Goal: Task Accomplishment & Management: Manage account settings

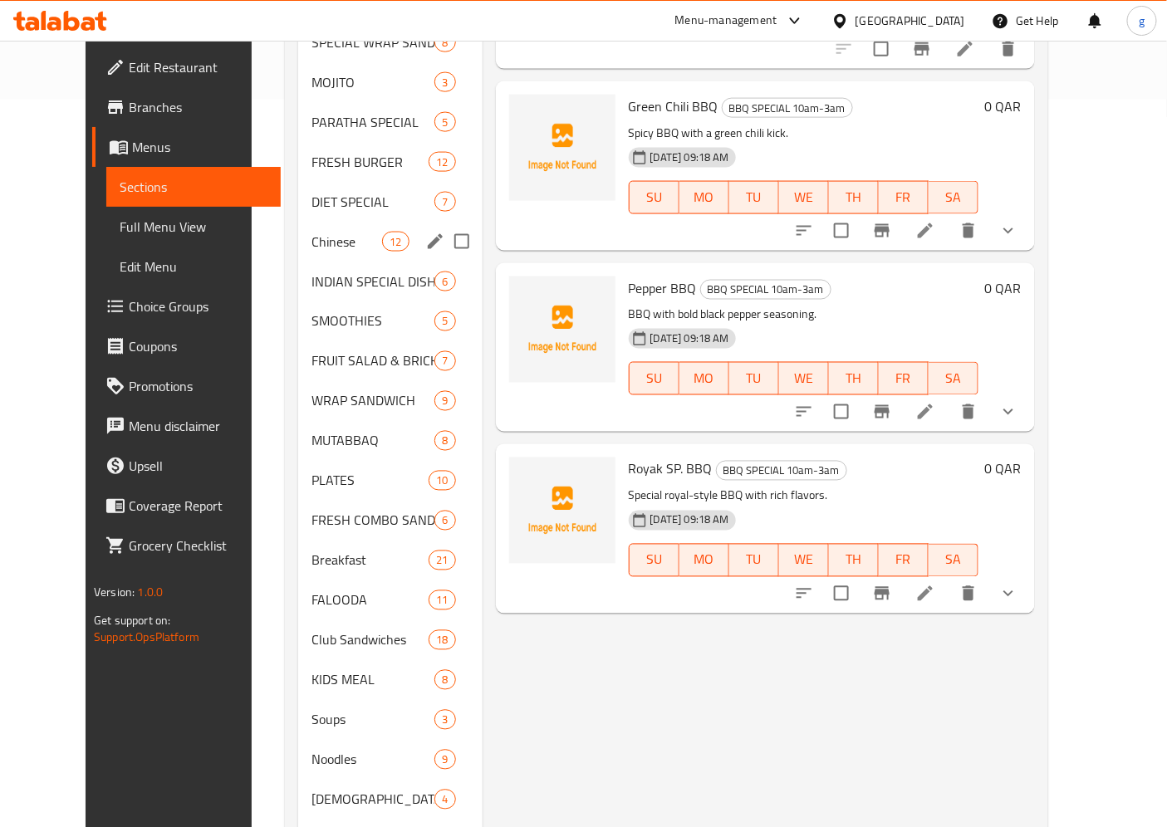
scroll to position [695, 0]
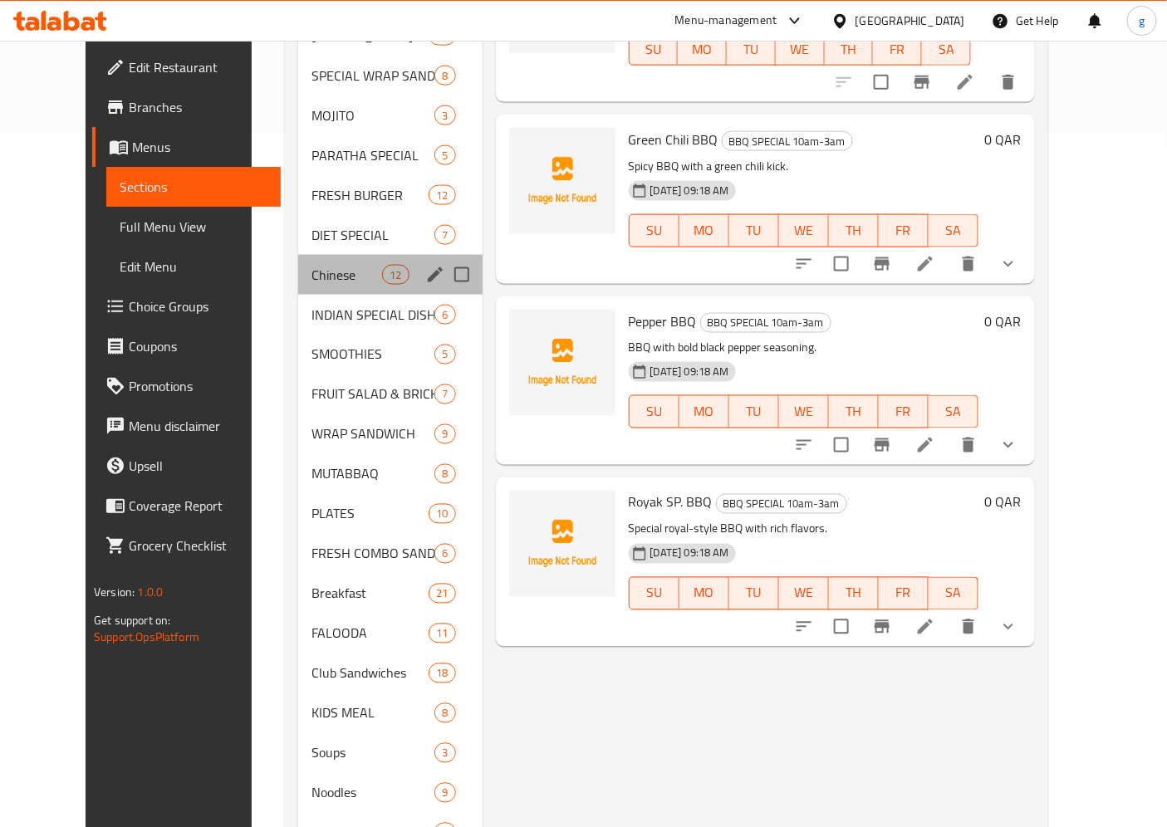
click at [392, 258] on div "Chinese 12" at bounding box center [390, 275] width 184 height 40
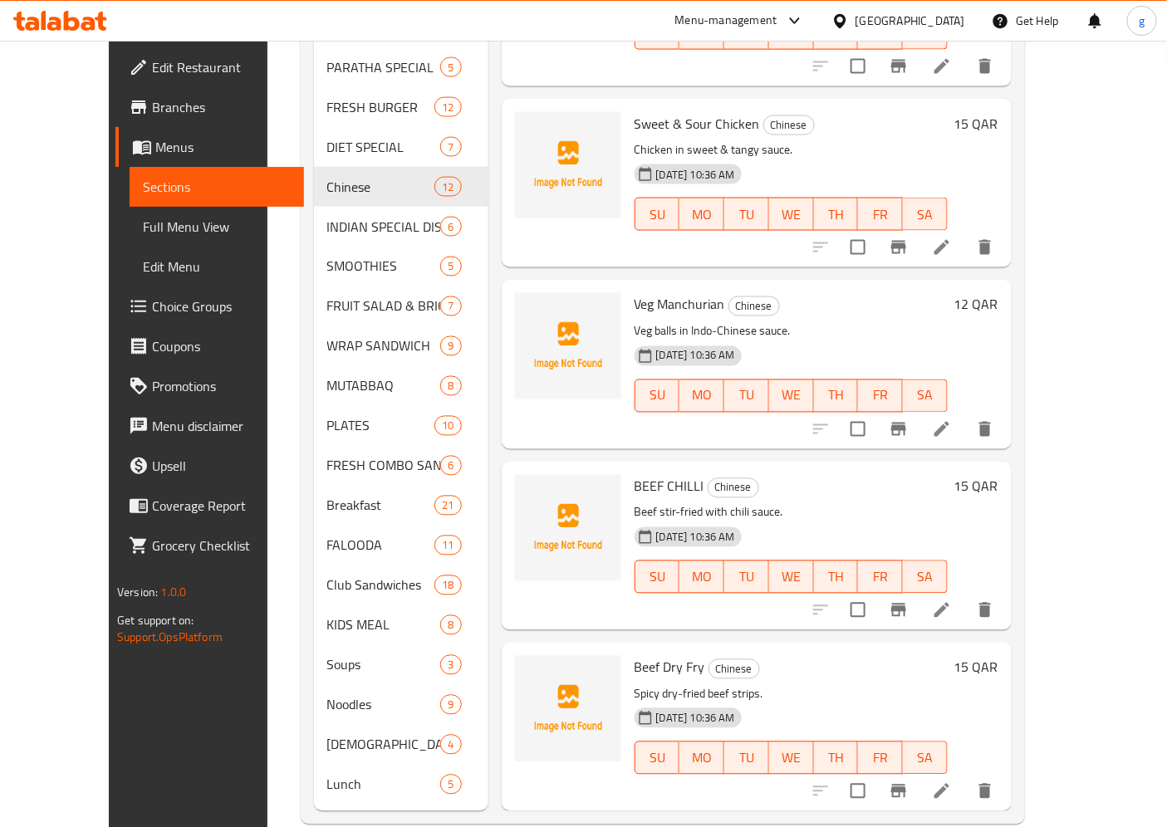
scroll to position [787, 0]
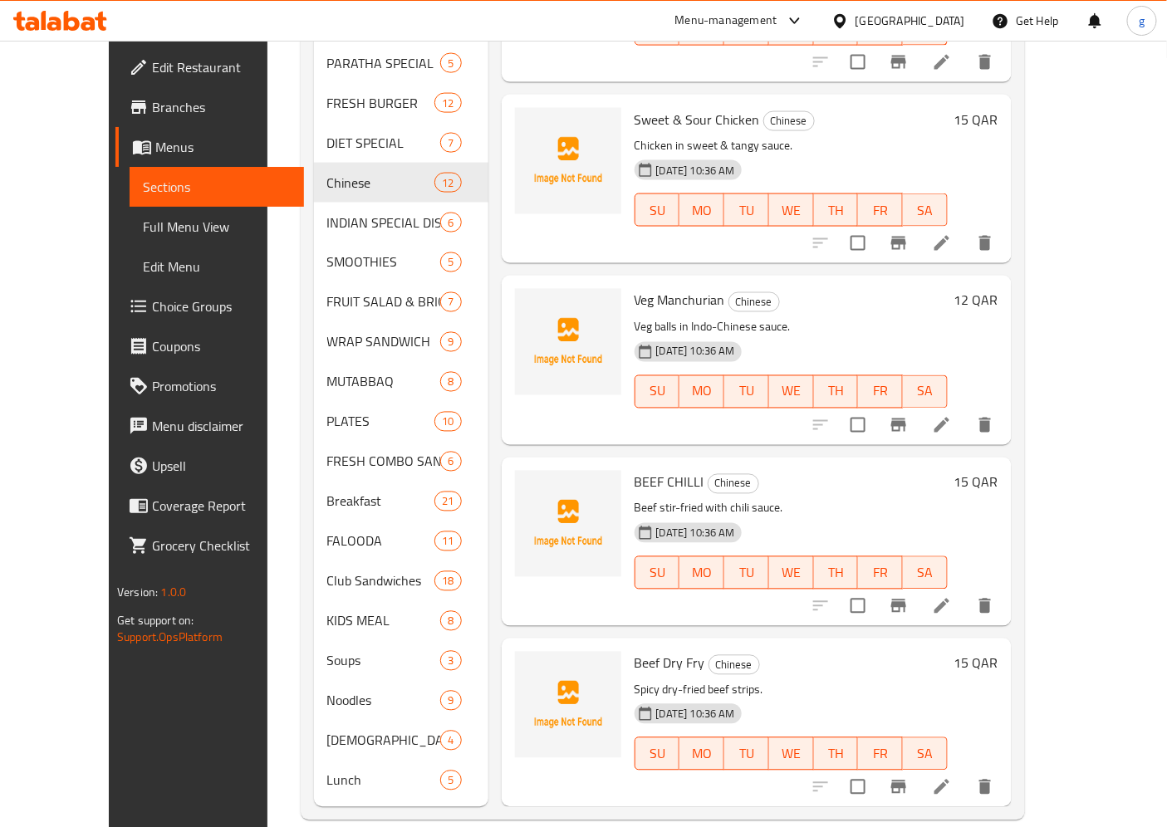
click at [143, 228] on span "Full Menu View" at bounding box center [217, 227] width 148 height 20
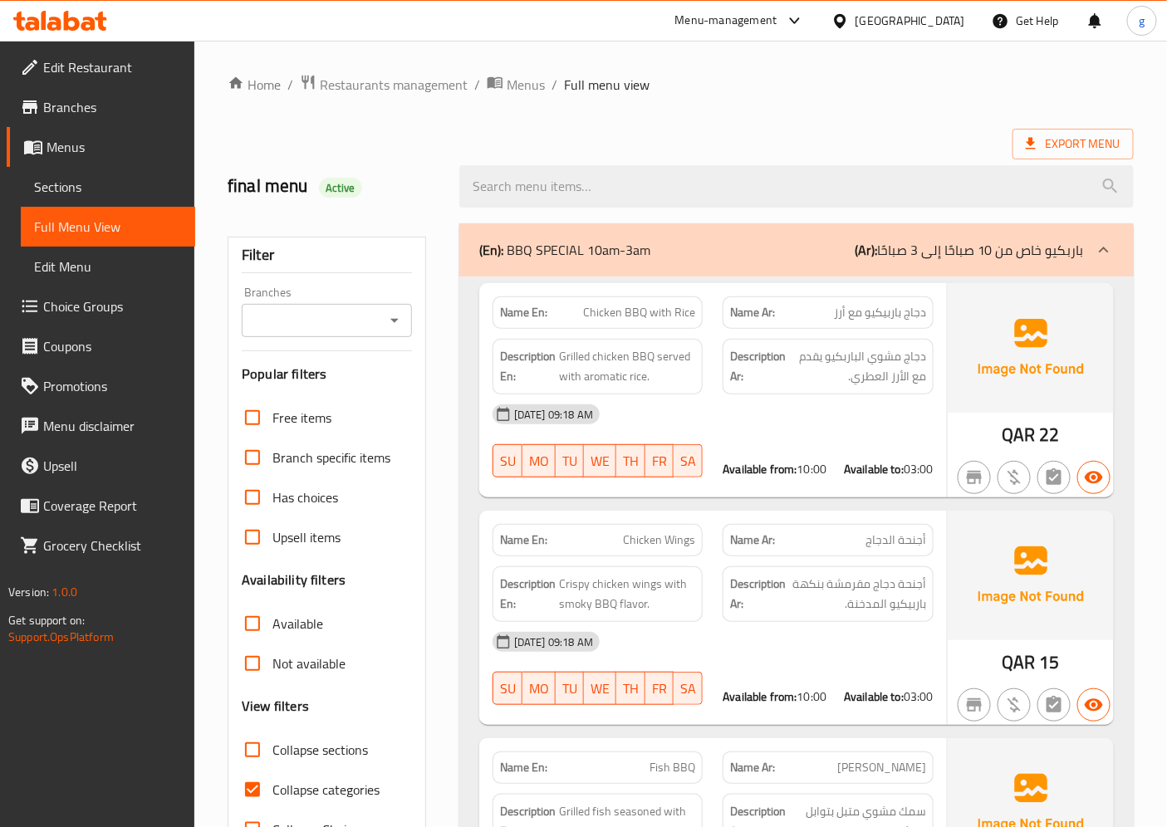
scroll to position [277, 0]
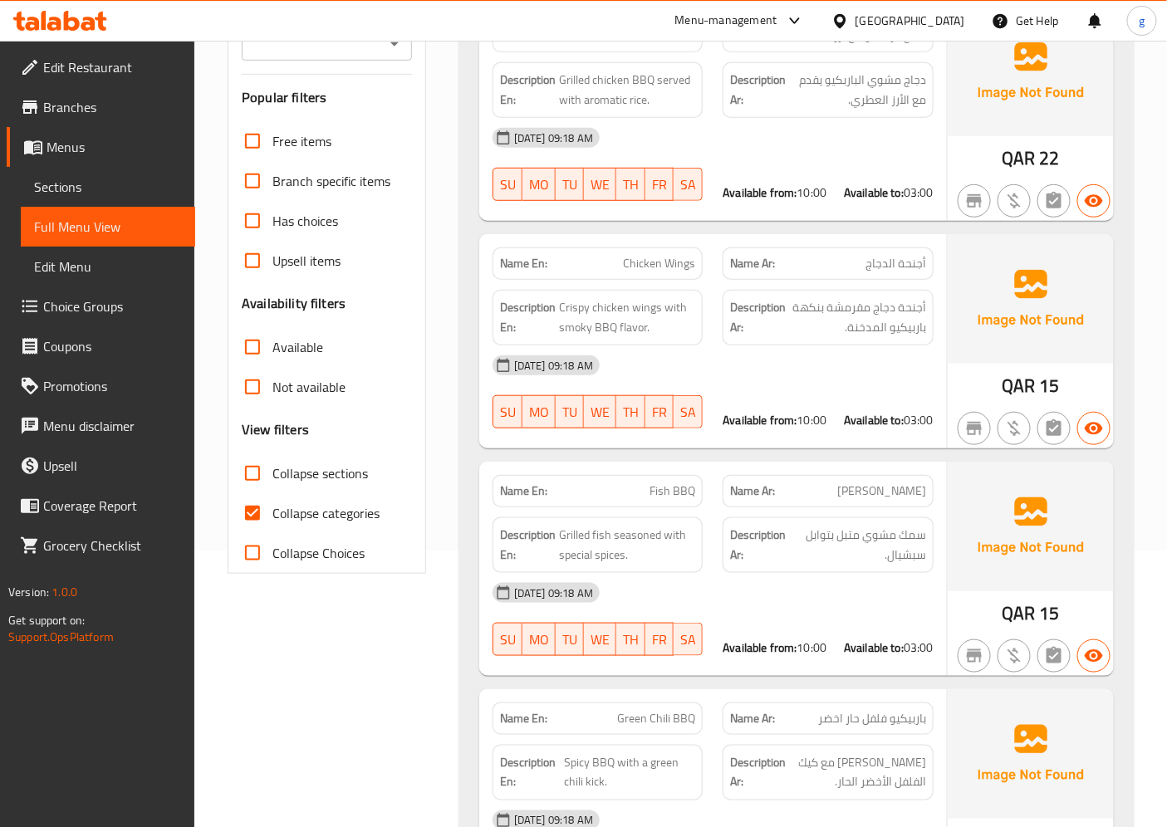
click at [249, 519] on input "Collapse categories" at bounding box center [253, 513] width 40 height 40
click at [254, 518] on input "Collapse categories" at bounding box center [253, 513] width 40 height 40
click at [256, 516] on input "Collapse categories" at bounding box center [253, 513] width 40 height 40
checkbox input "false"
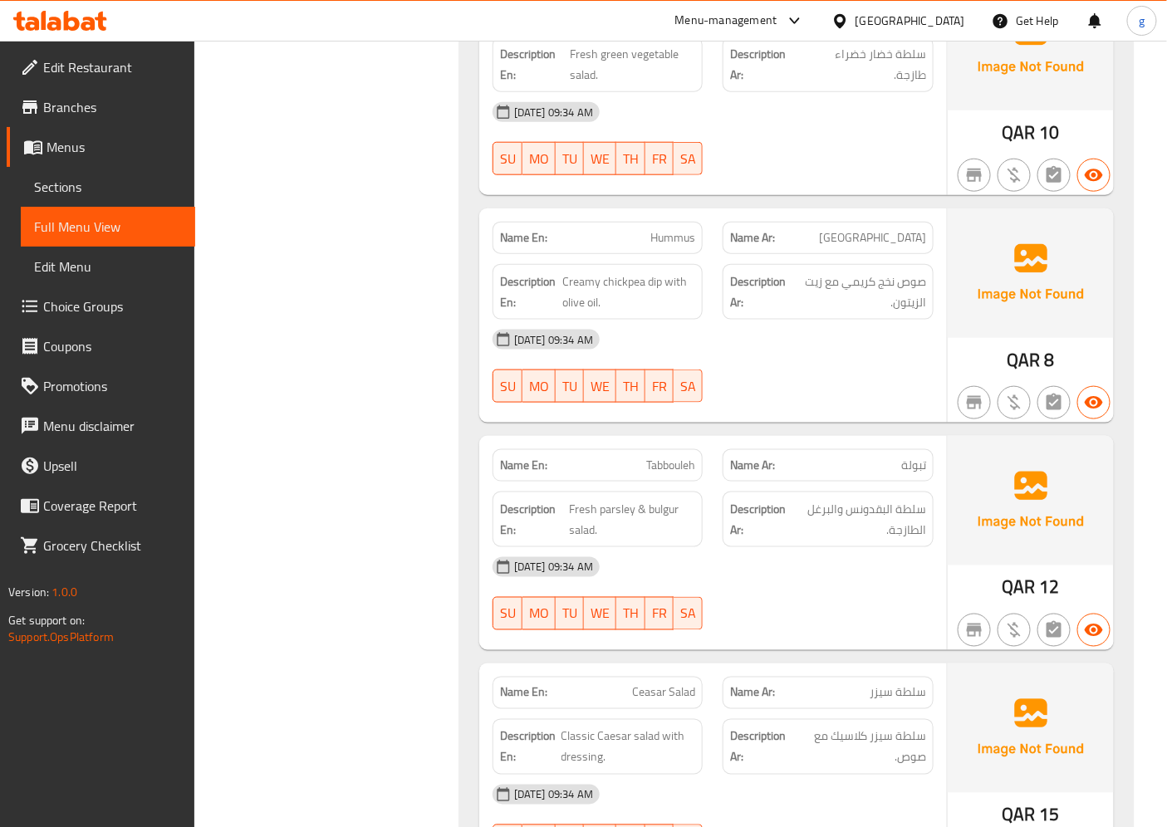
scroll to position [2307, 0]
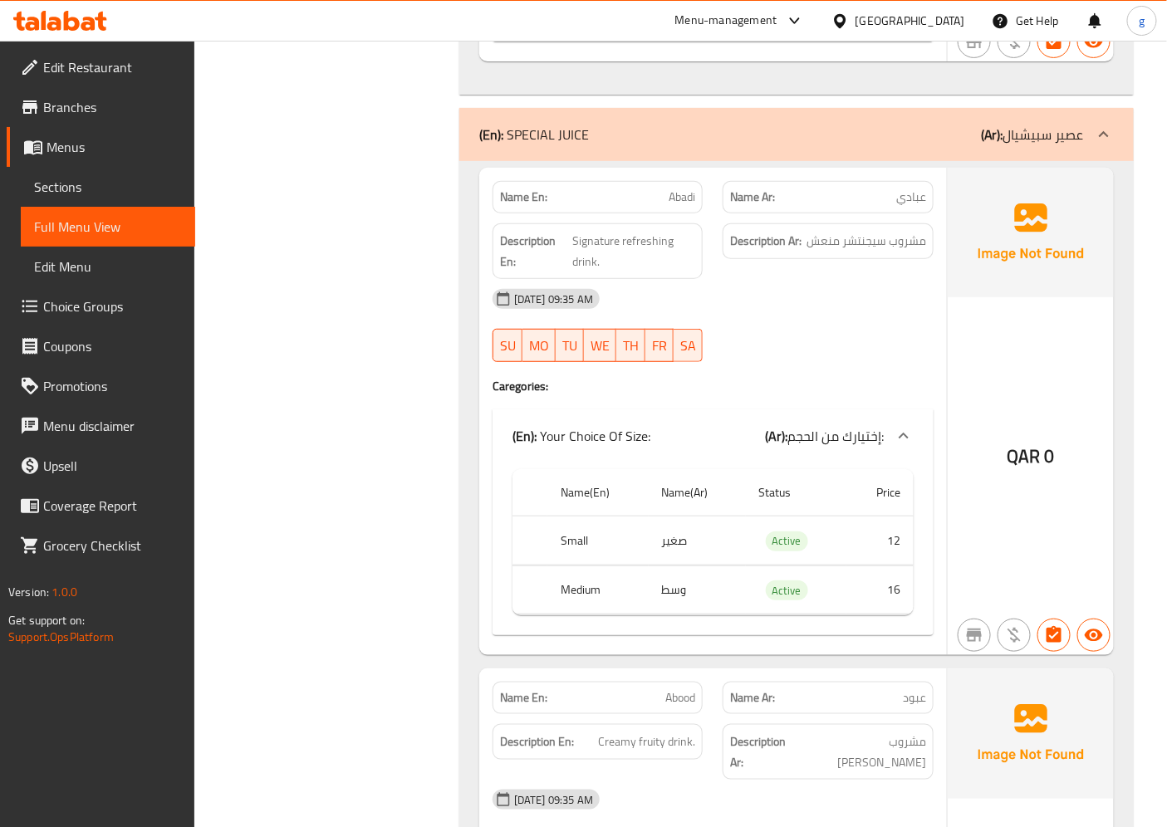
scroll to position [10615, 0]
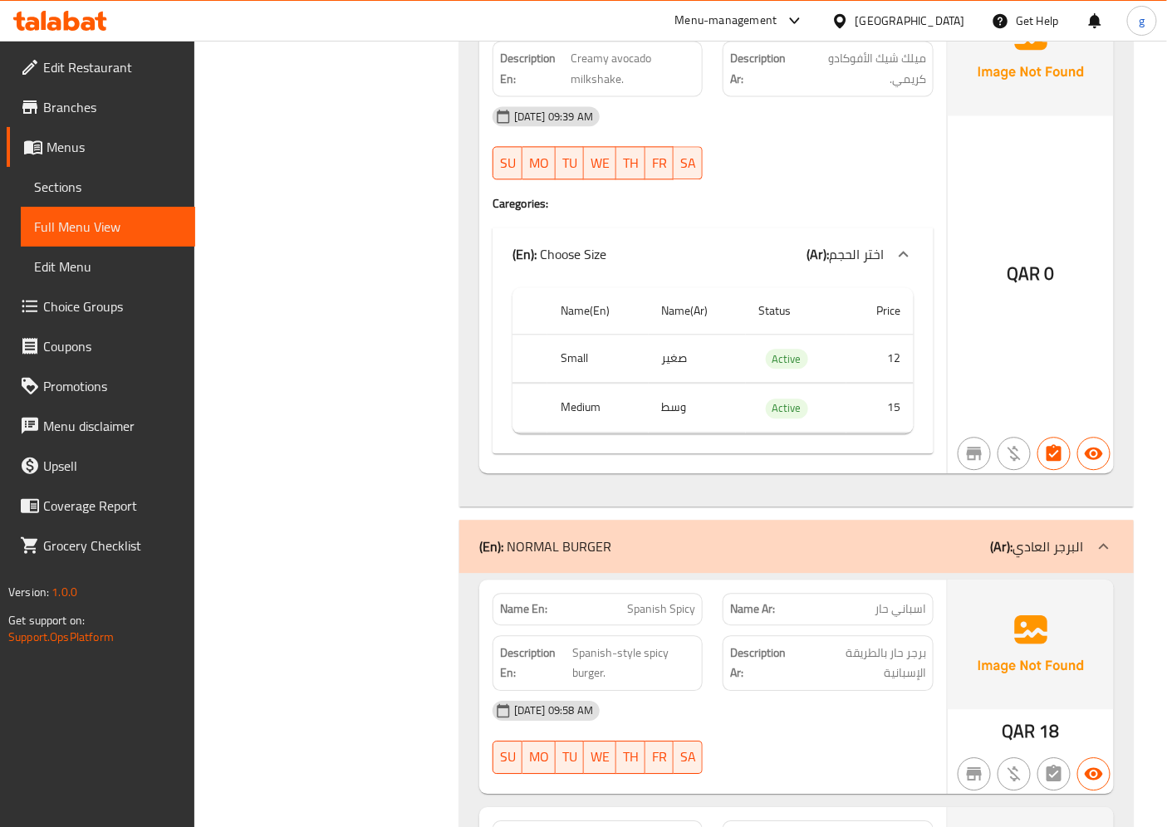
scroll to position [16062, 0]
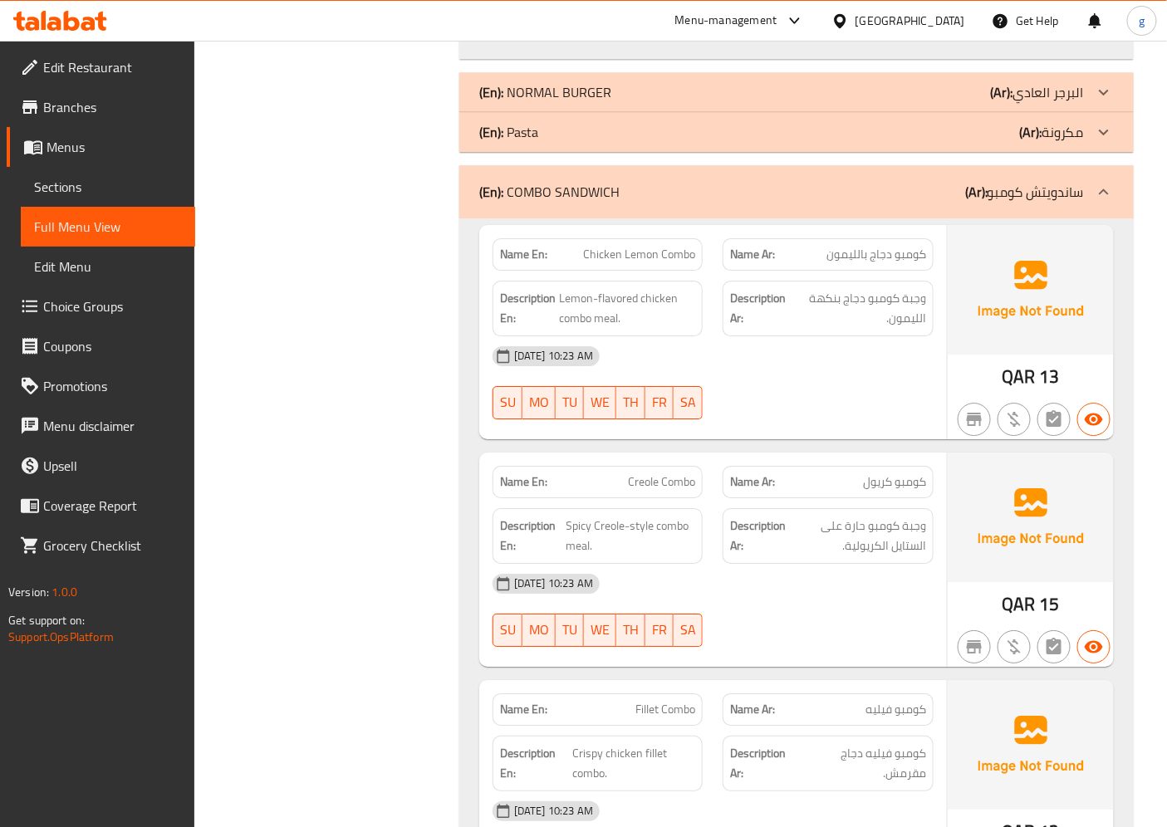
scroll to position [16246, 0]
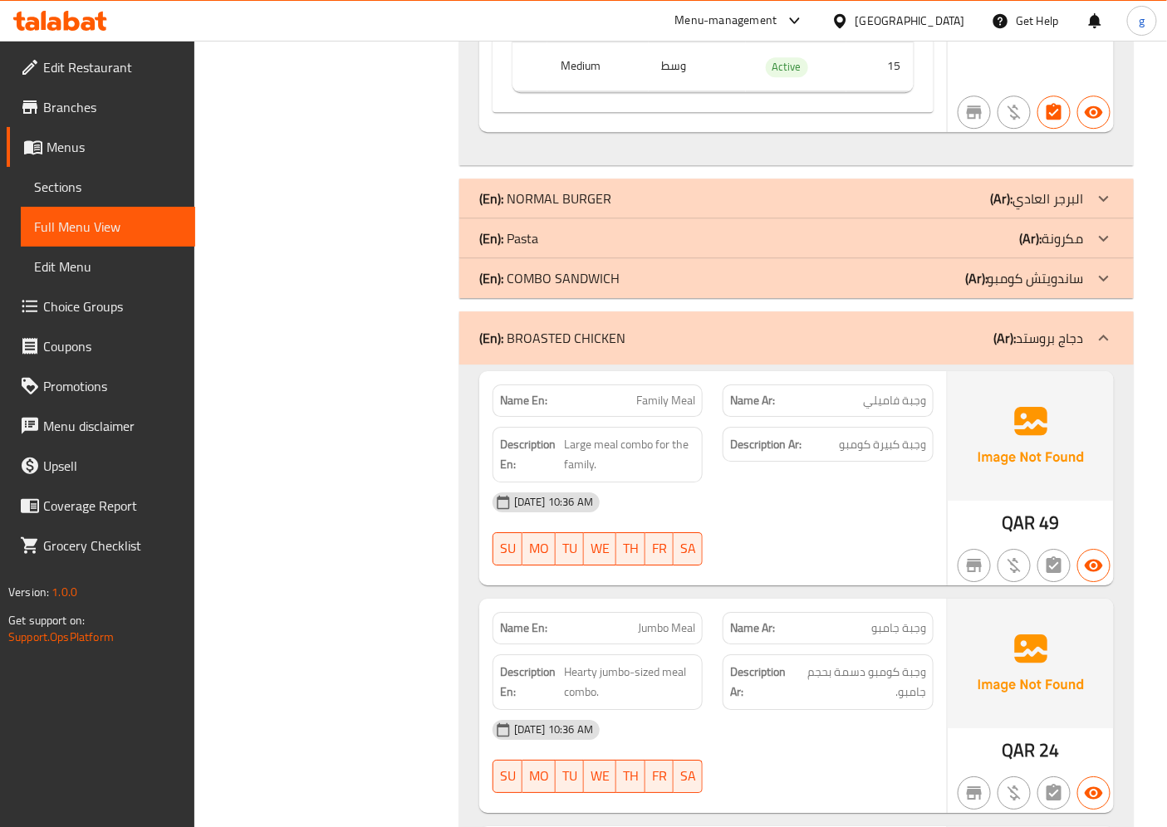
drag, startPoint x: 1075, startPoint y: 281, endPoint x: 1068, endPoint y: 344, distance: 63.5
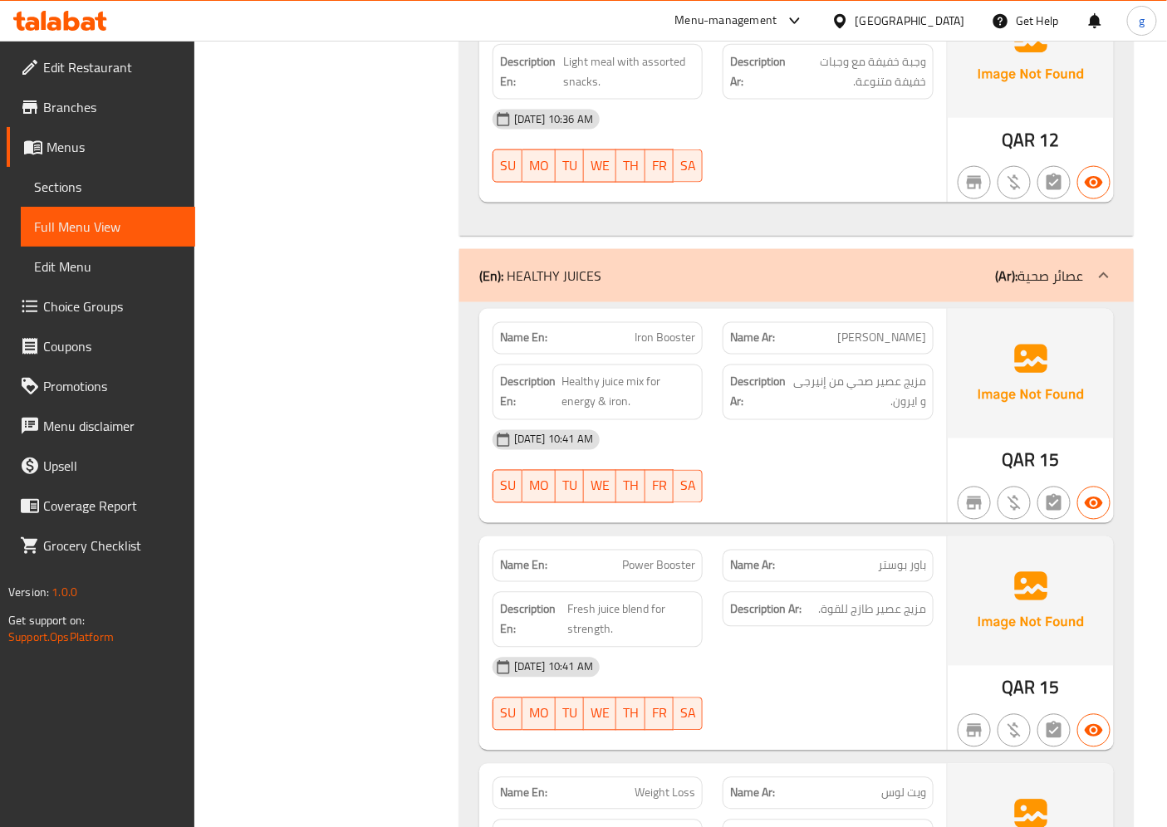
scroll to position [17539, 0]
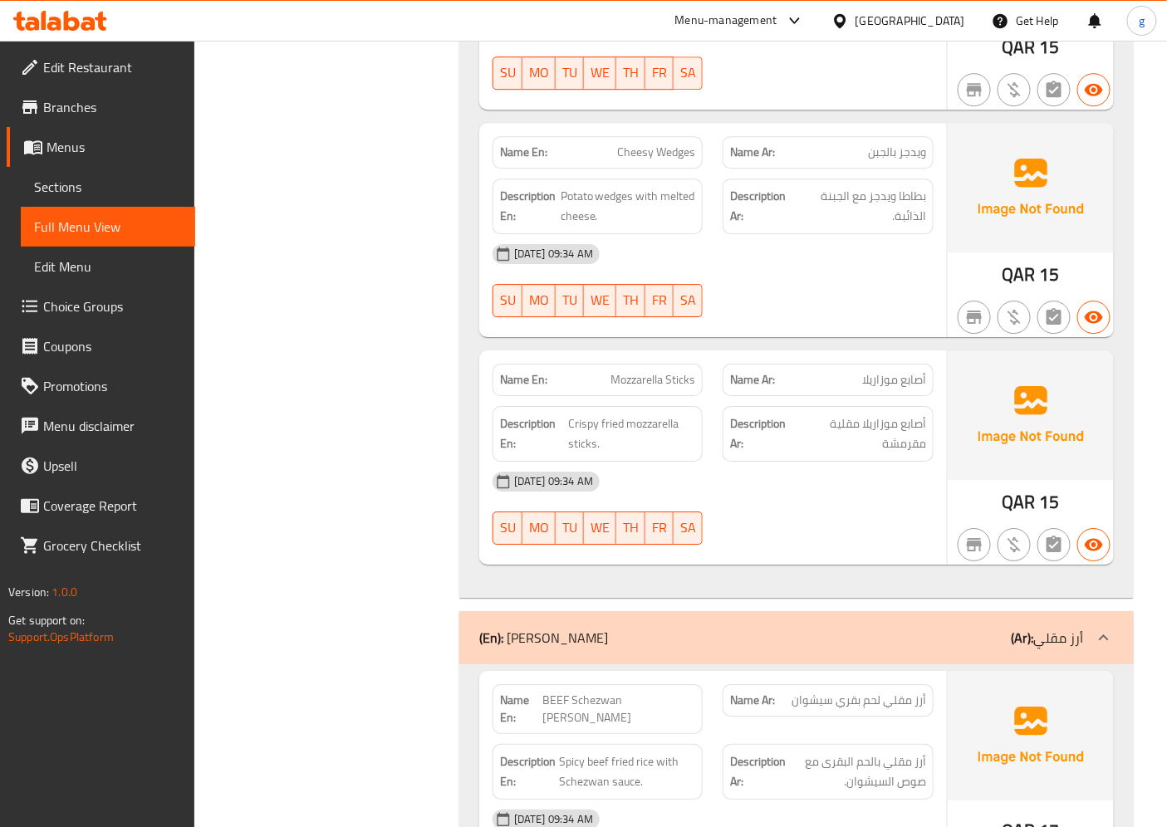
scroll to position [18739, 0]
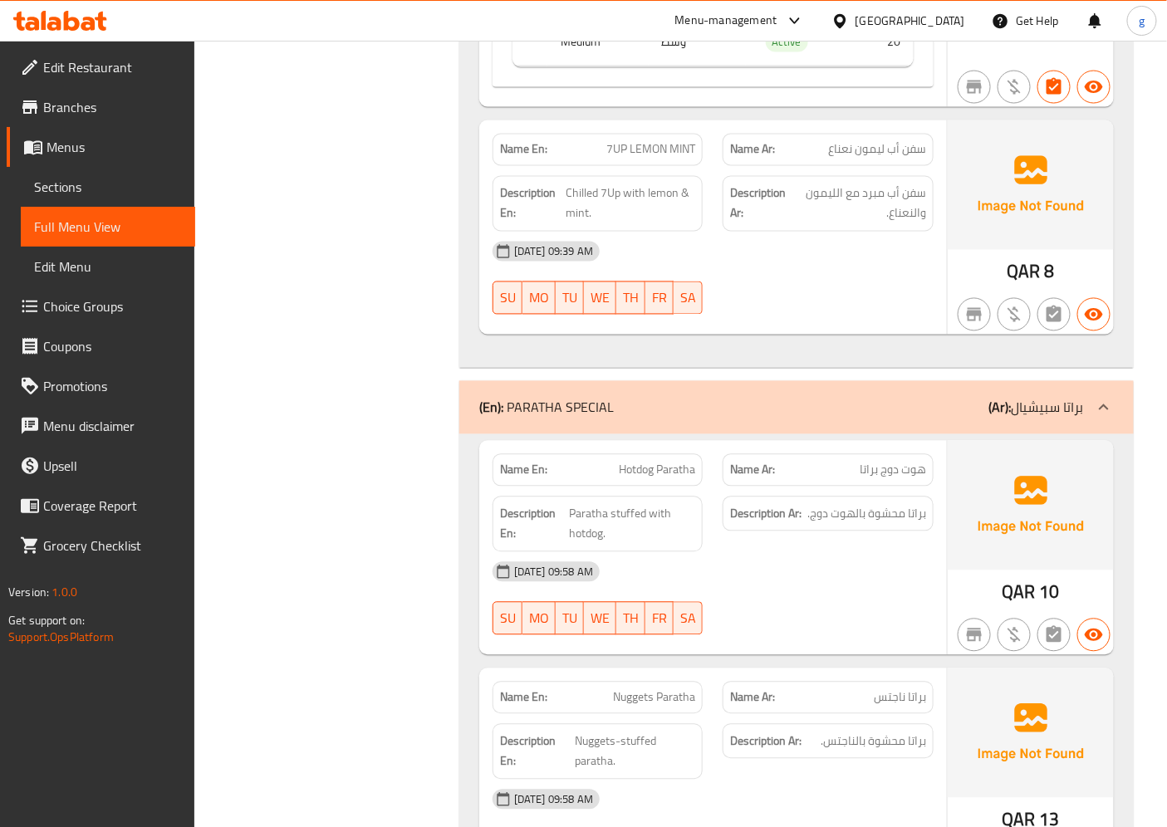
scroll to position [19846, 0]
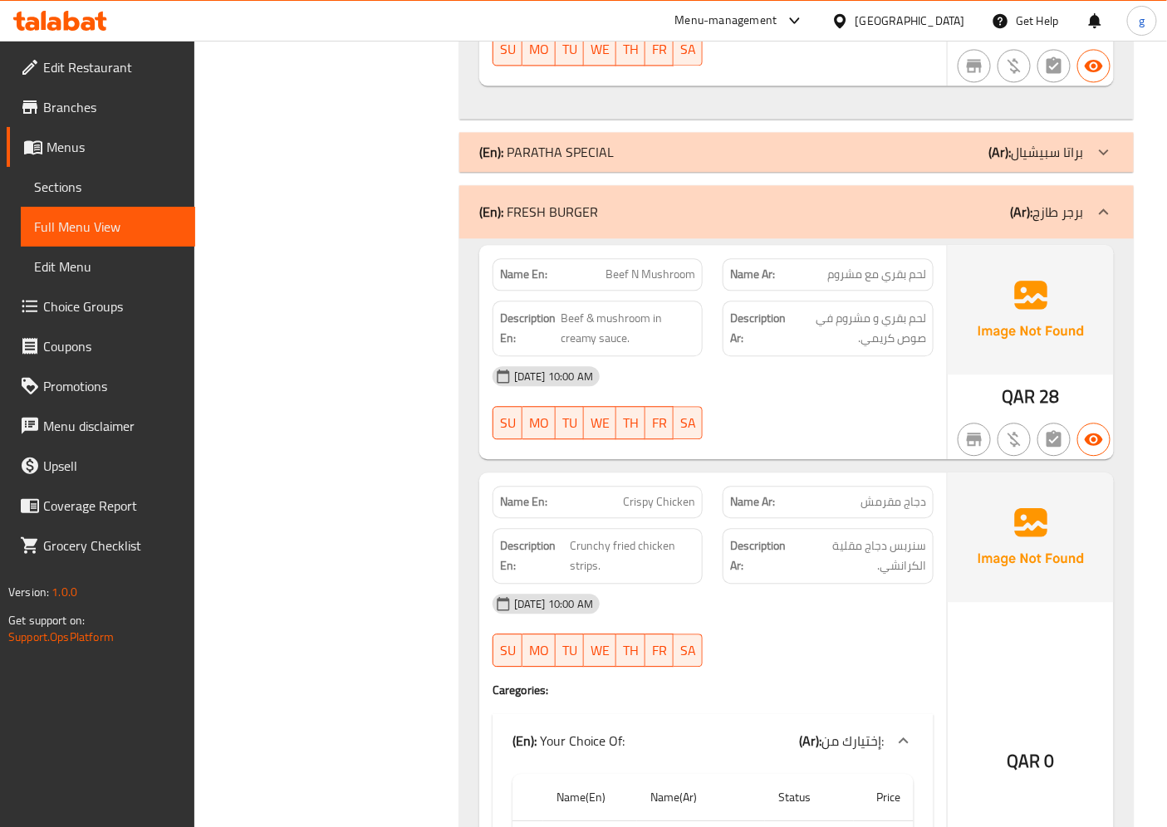
scroll to position [20123, 0]
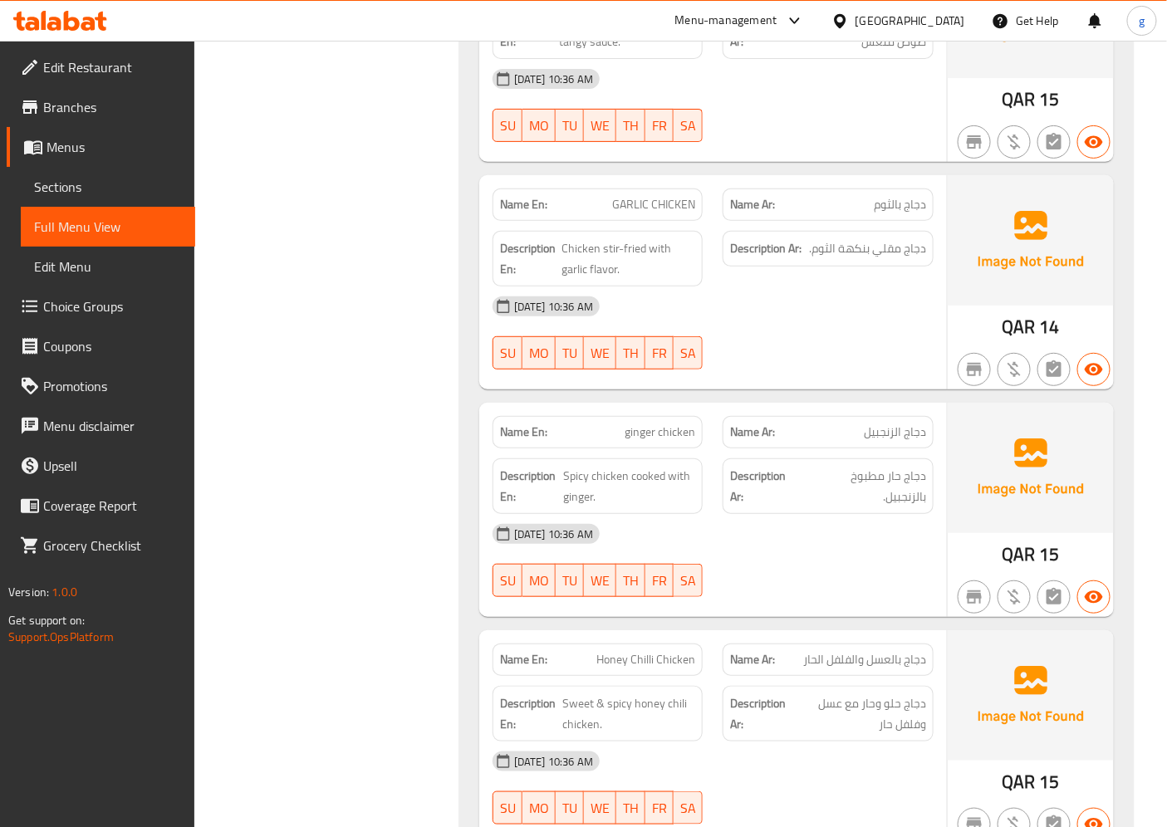
scroll to position [21231, 0]
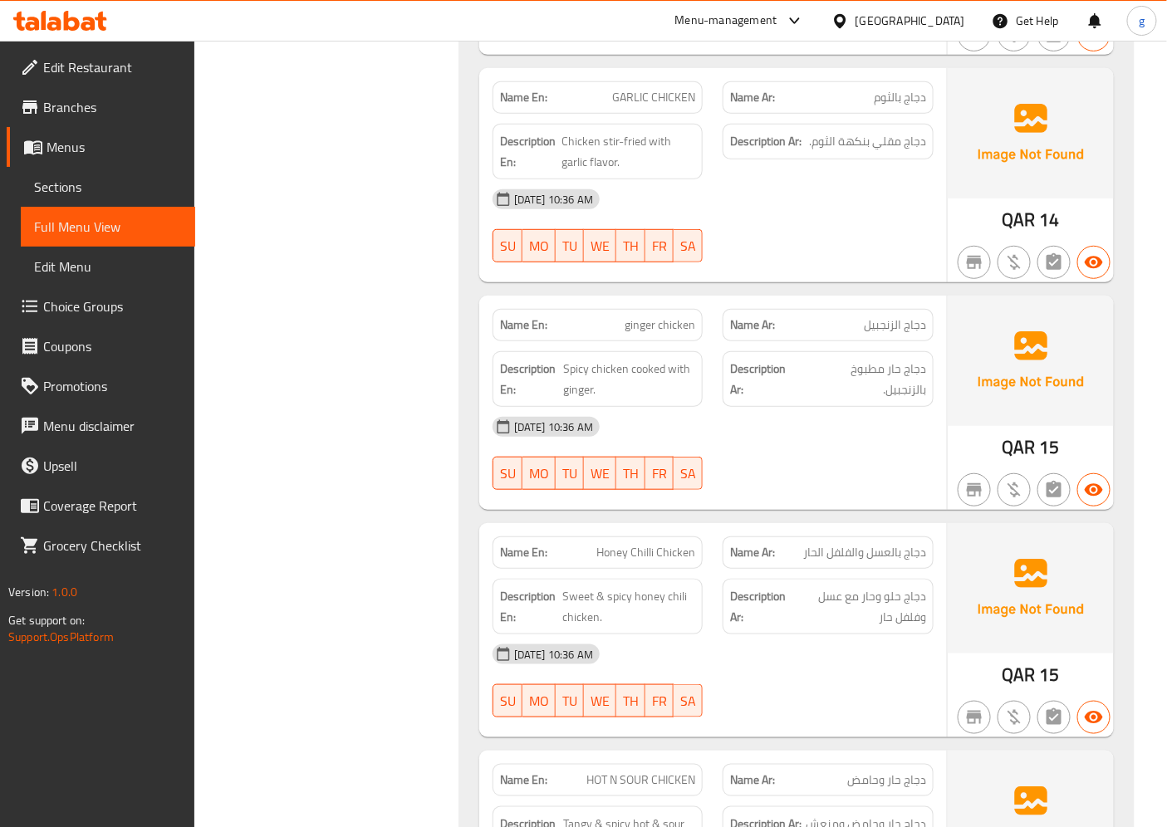
click at [79, 26] on icon at bounding box center [72, 21] width 16 height 20
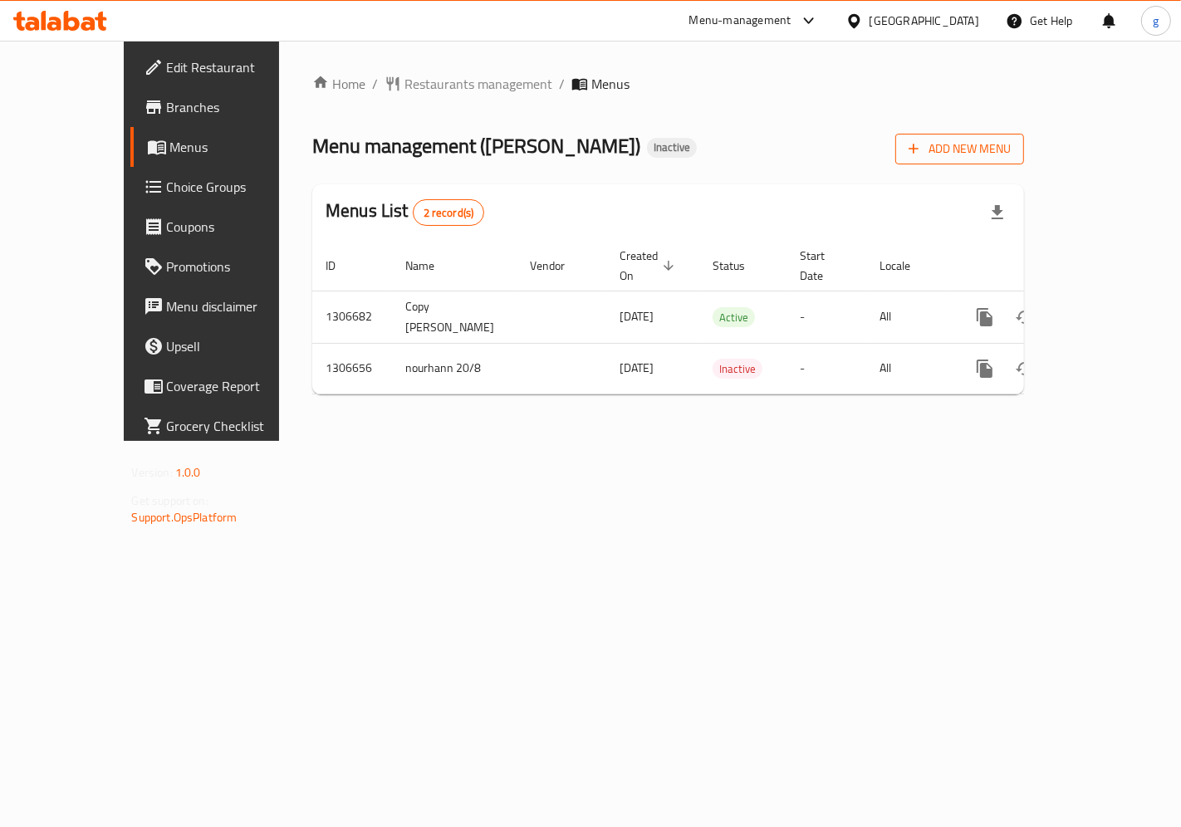
click at [1011, 158] on span "Add New Menu" at bounding box center [960, 149] width 102 height 21
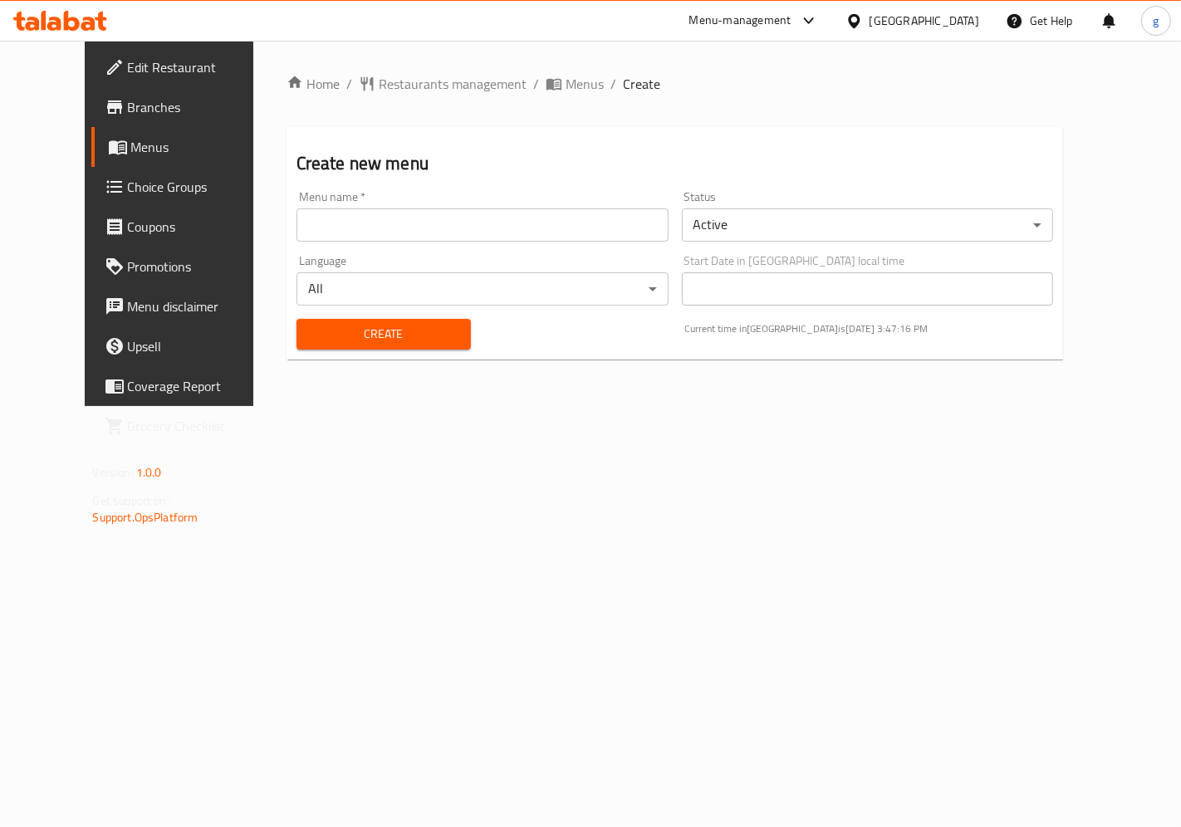
click at [575, 242] on div "Menu name   * Menu name *" at bounding box center [482, 216] width 385 height 64
click at [557, 231] on input "text" at bounding box center [483, 225] width 372 height 33
type input "gasser"
click at [414, 337] on span "Create" at bounding box center [384, 334] width 148 height 21
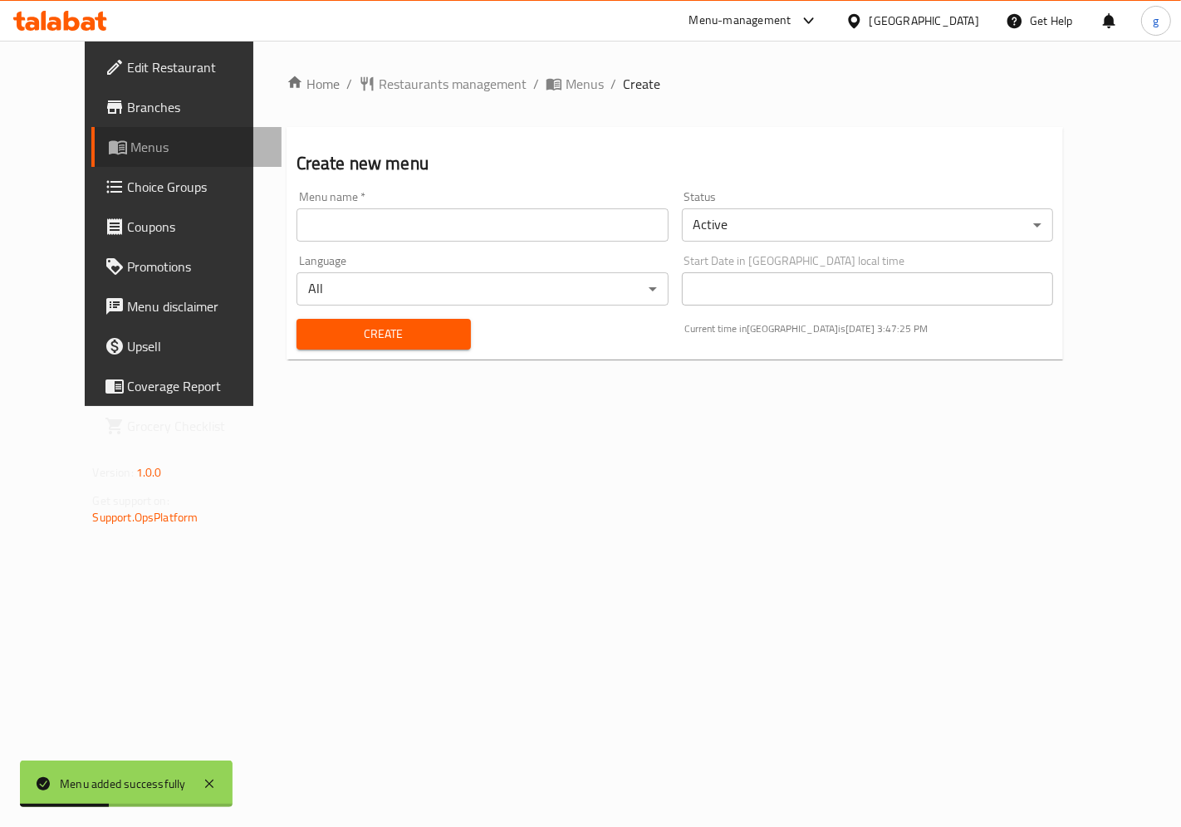
click at [131, 154] on span "Menus" at bounding box center [199, 147] width 137 height 20
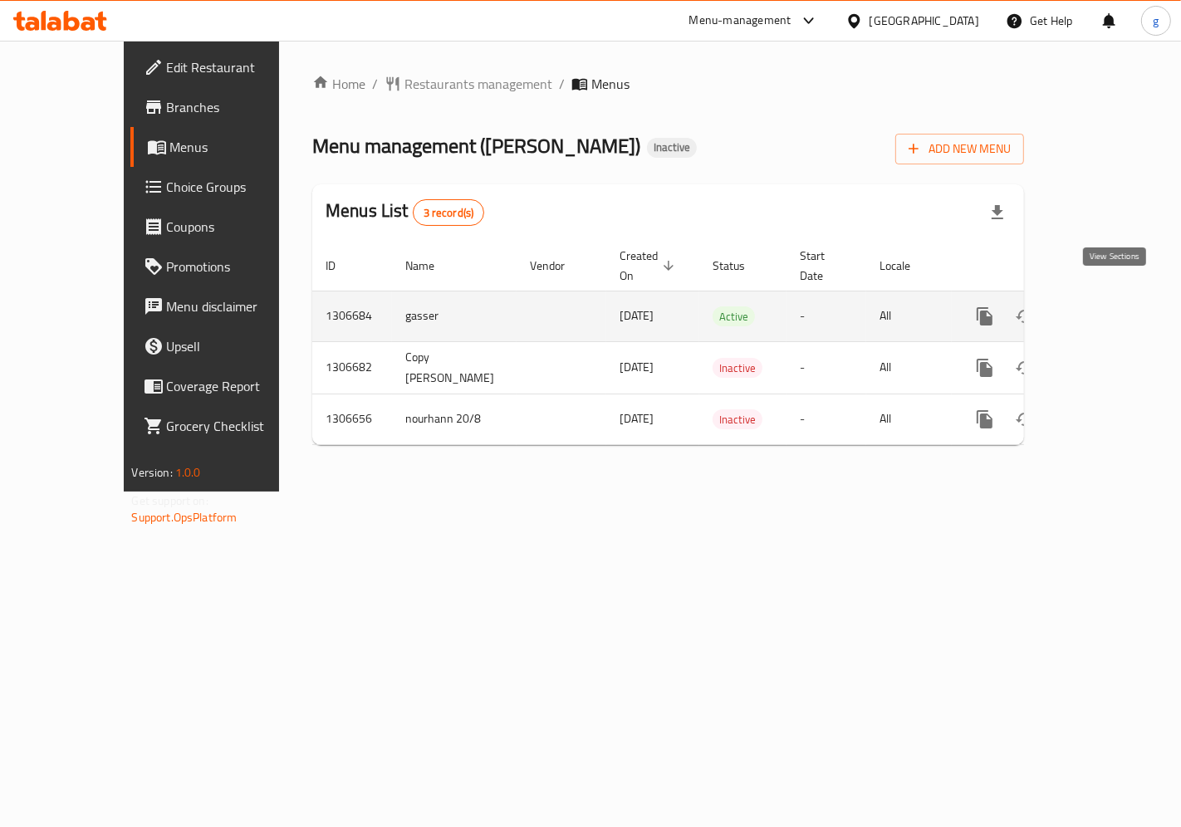
click at [1109, 307] on icon "enhanced table" at bounding box center [1105, 317] width 20 height 20
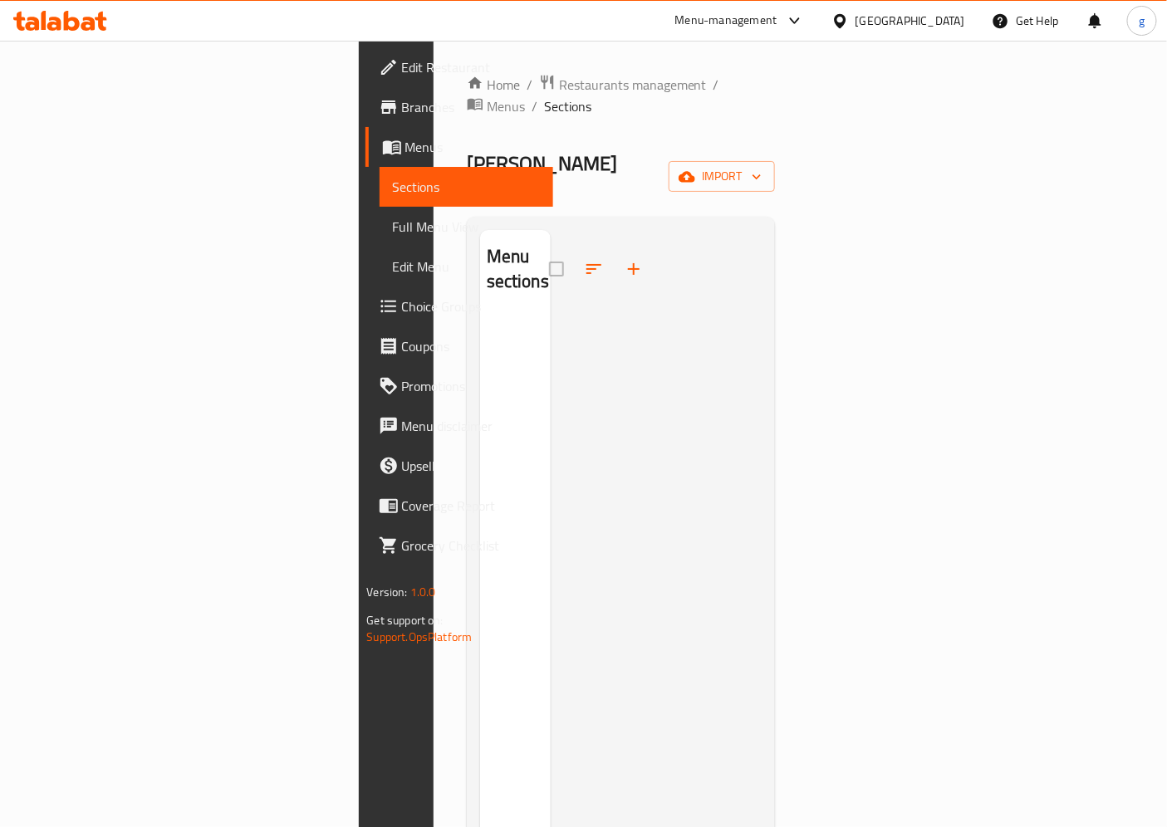
click at [405, 155] on span "Menus" at bounding box center [472, 147] width 135 height 20
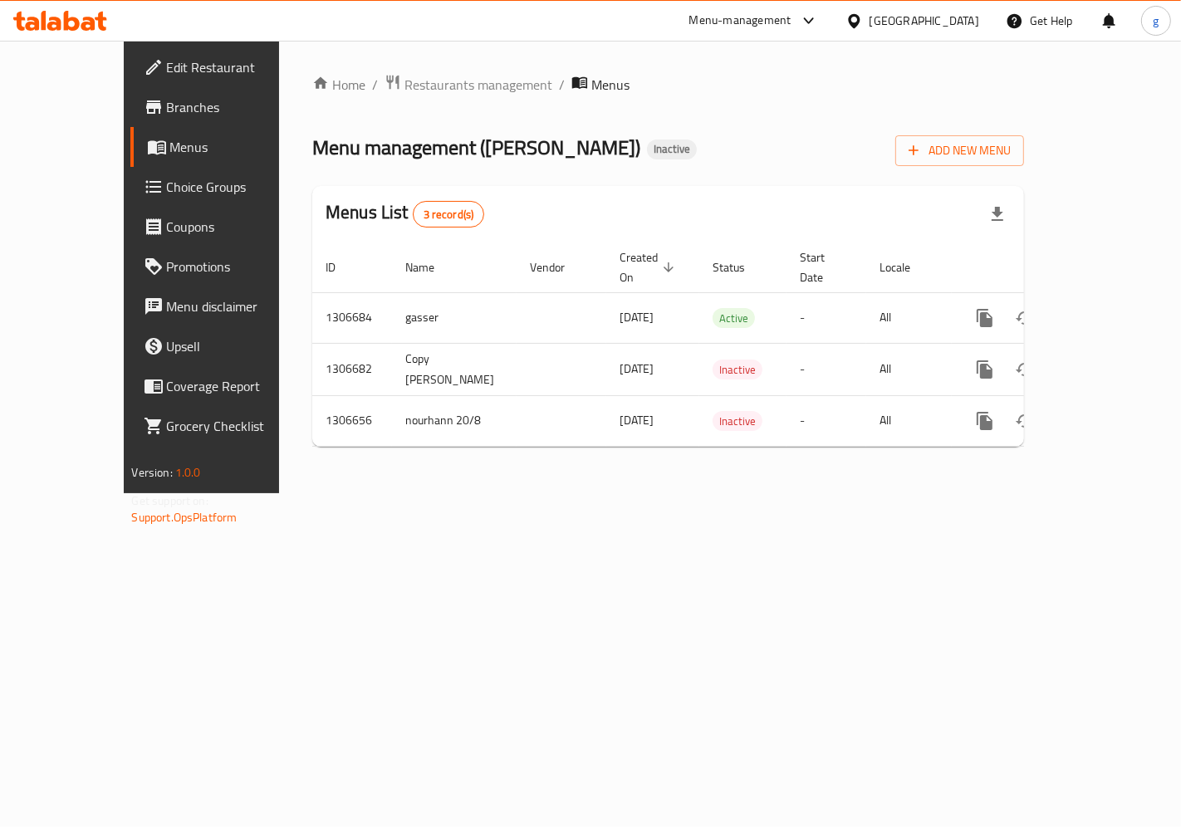
click at [167, 116] on span "Branches" at bounding box center [237, 107] width 140 height 20
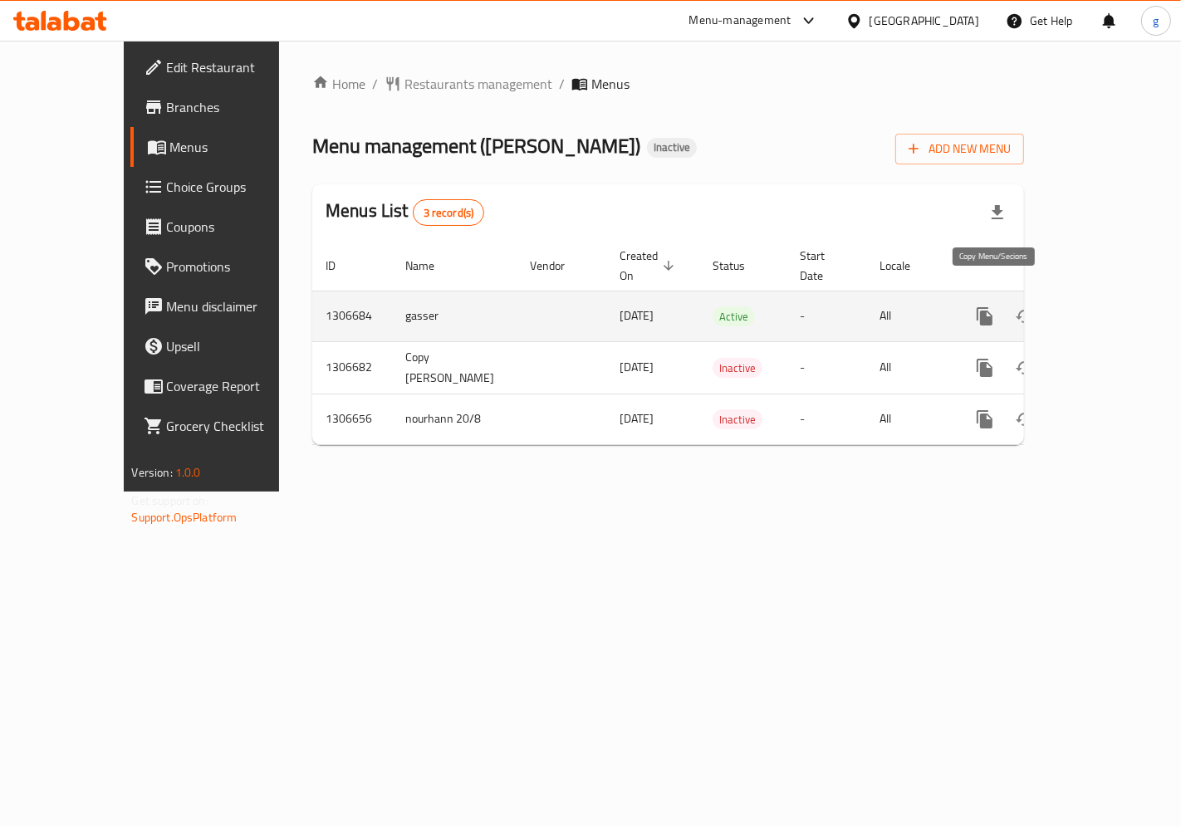
click at [995, 307] on icon "more" at bounding box center [985, 317] width 20 height 20
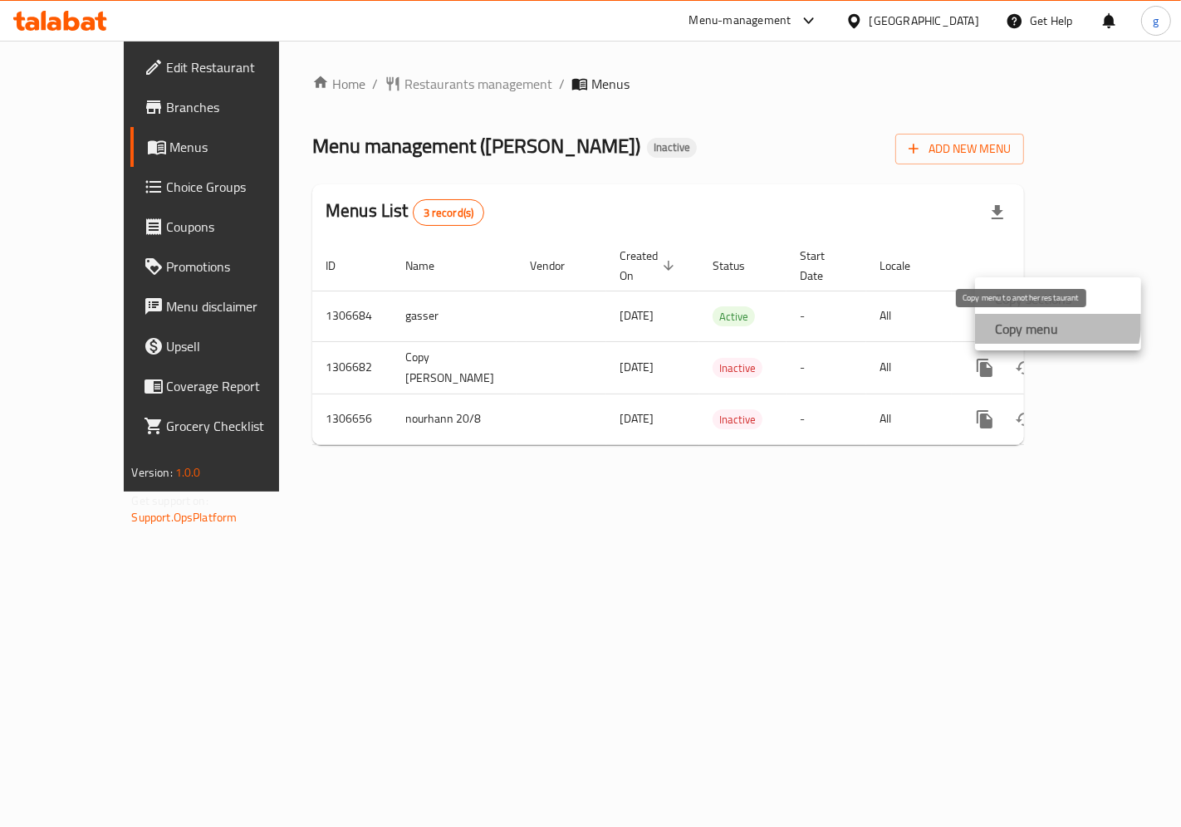
click at [1030, 319] on strong "Copy menu" at bounding box center [1026, 329] width 63 height 20
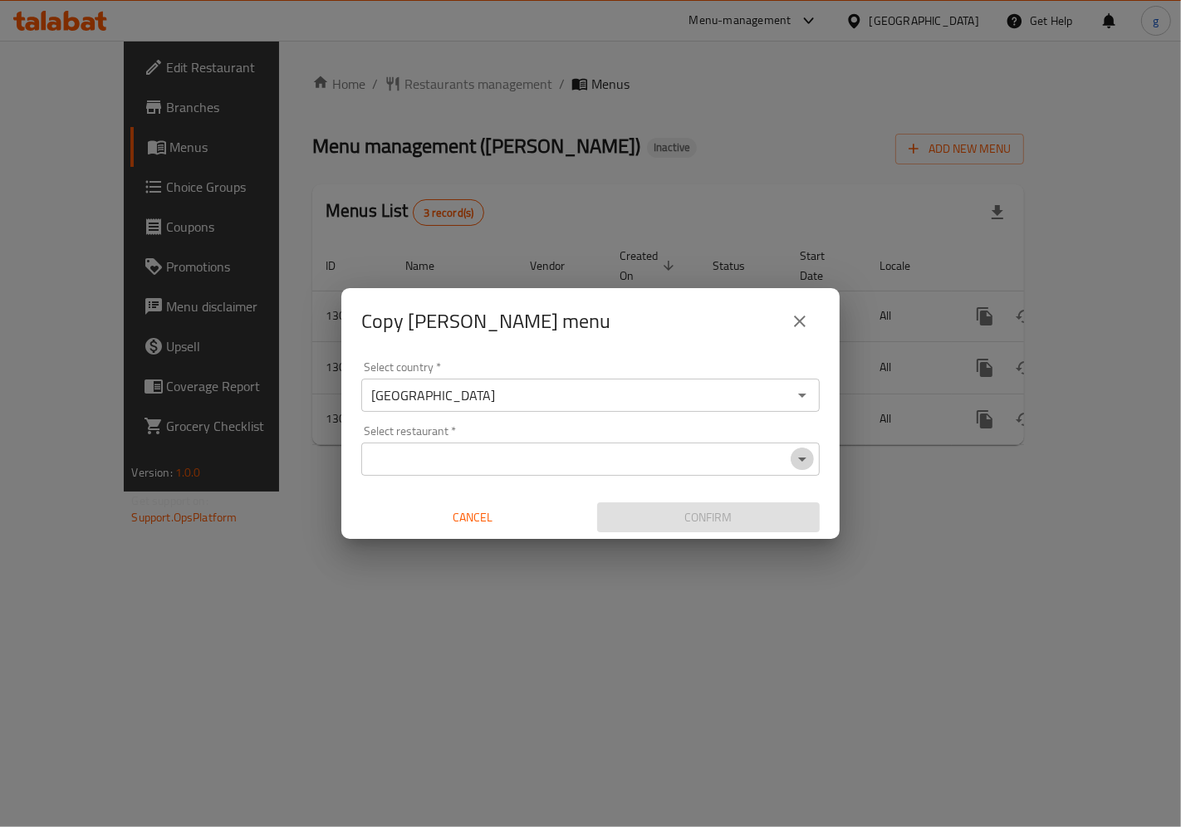
click at [800, 459] on icon "Open" at bounding box center [802, 460] width 8 height 4
click at [909, 522] on div "Copy gasser menu Select country   * United Arab Emirates Select country * Selec…" at bounding box center [590, 413] width 1181 height 827
click at [803, 319] on icon "close" at bounding box center [800, 322] width 12 height 12
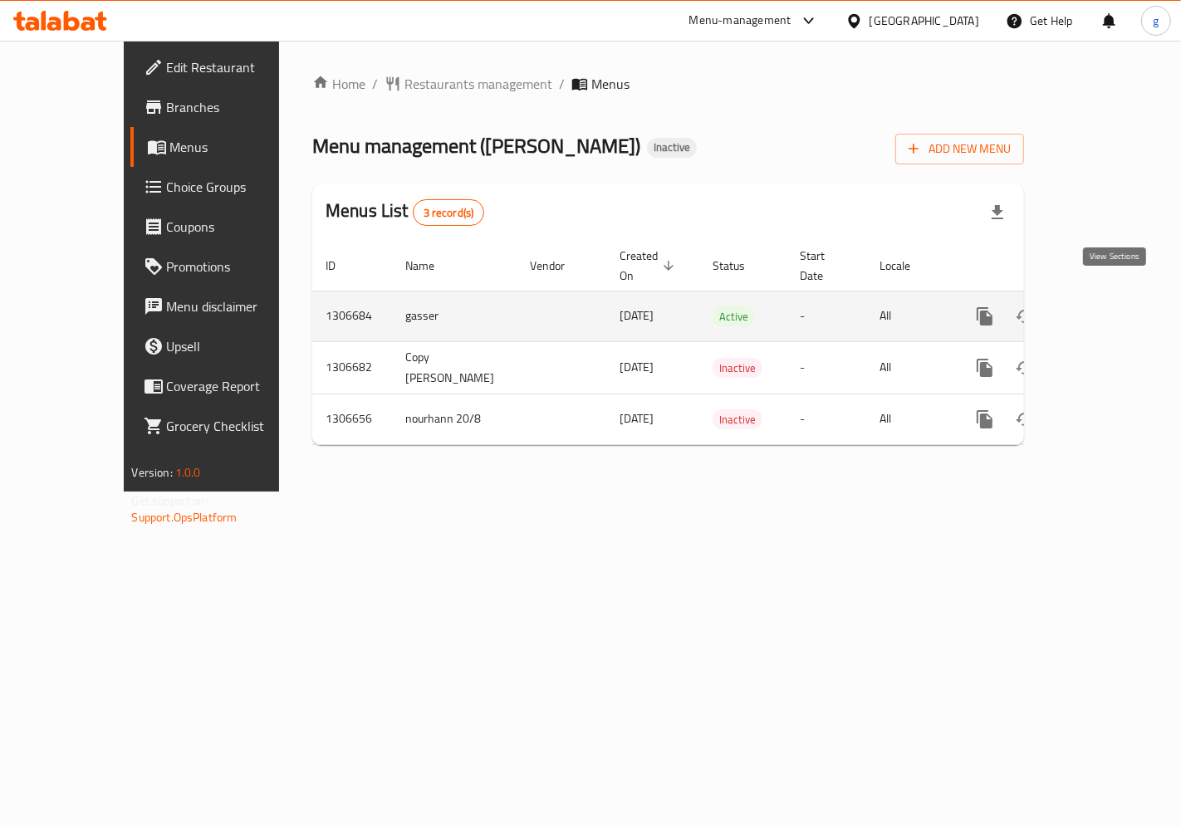
click at [1109, 307] on icon "enhanced table" at bounding box center [1105, 317] width 20 height 20
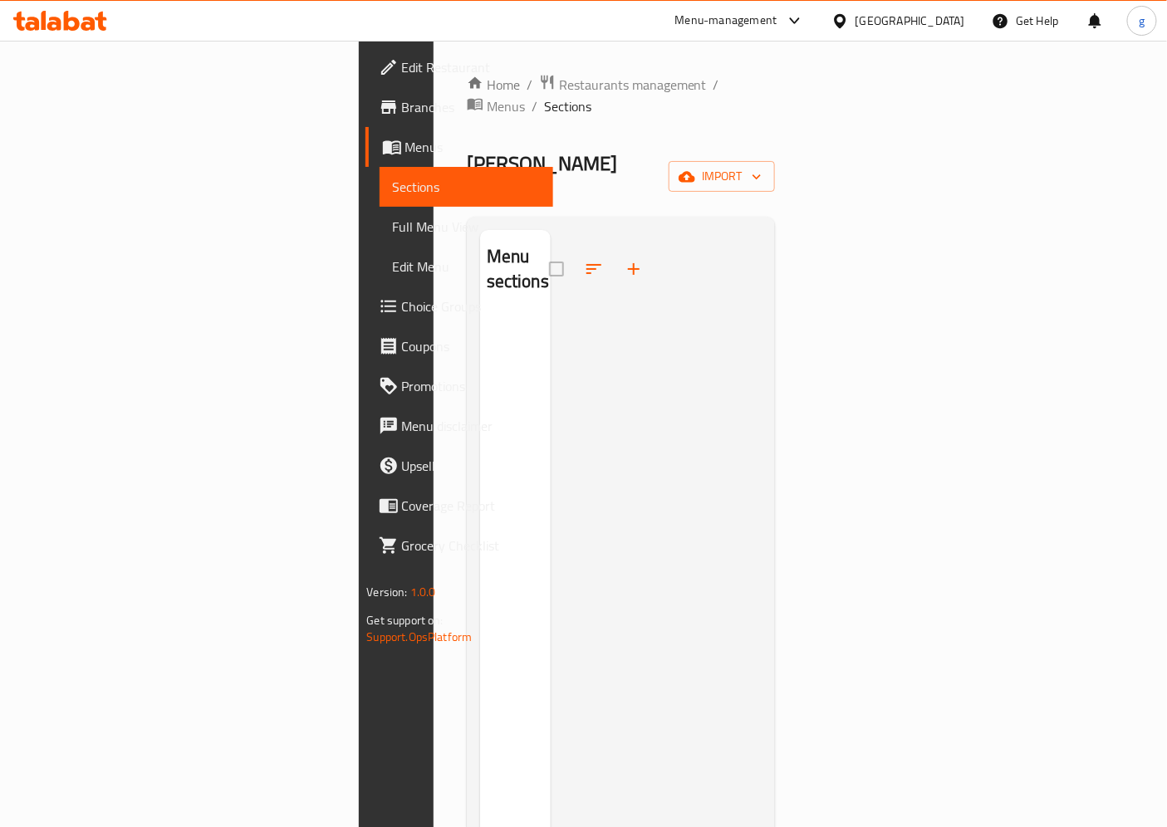
click at [405, 148] on span "Menus" at bounding box center [472, 147] width 135 height 20
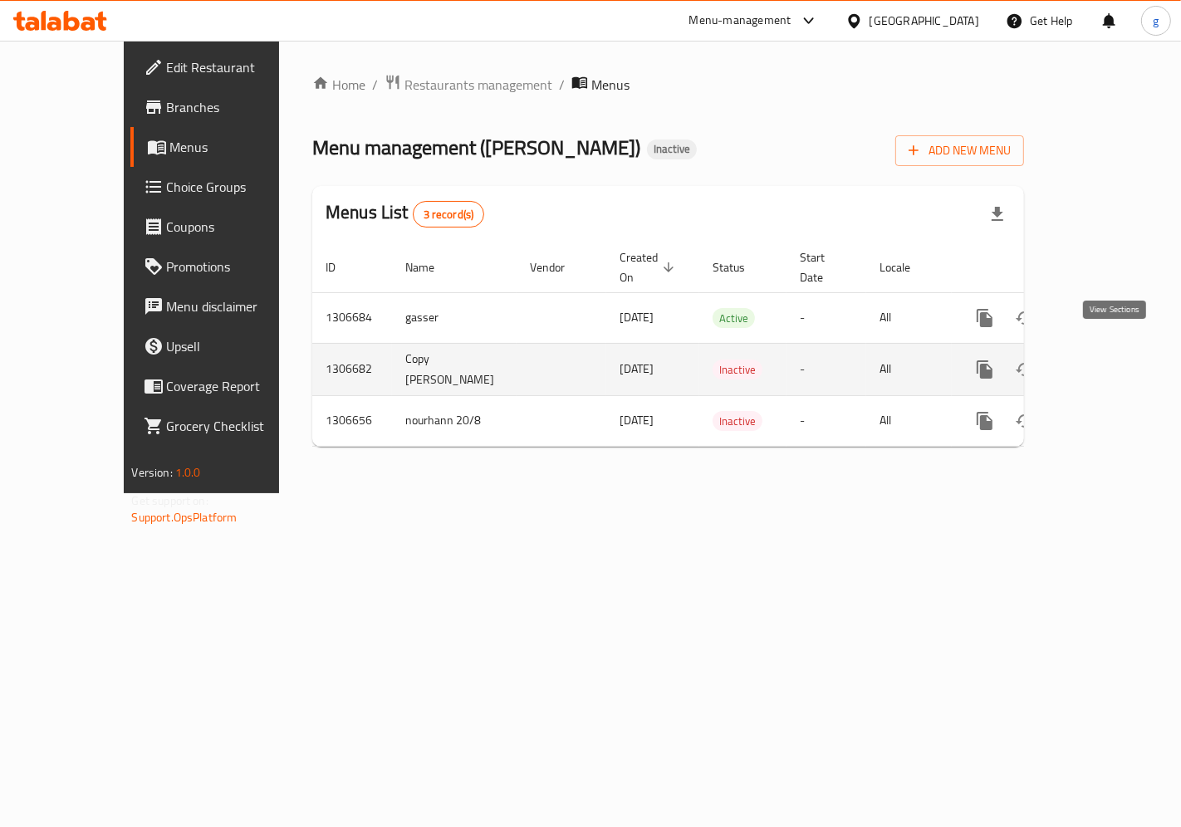
click at [1106, 360] on icon "enhanced table" at bounding box center [1105, 370] width 20 height 20
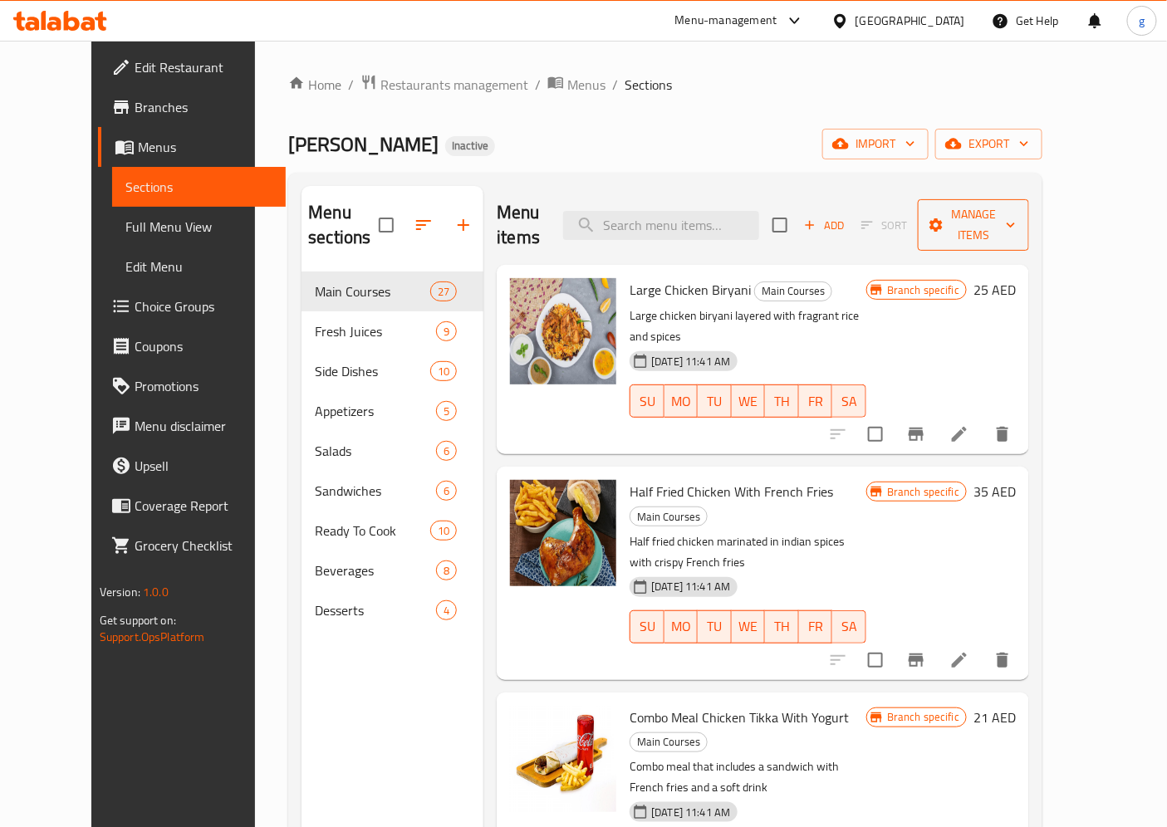
click at [1016, 219] on span "Manage items" at bounding box center [973, 225] width 85 height 42
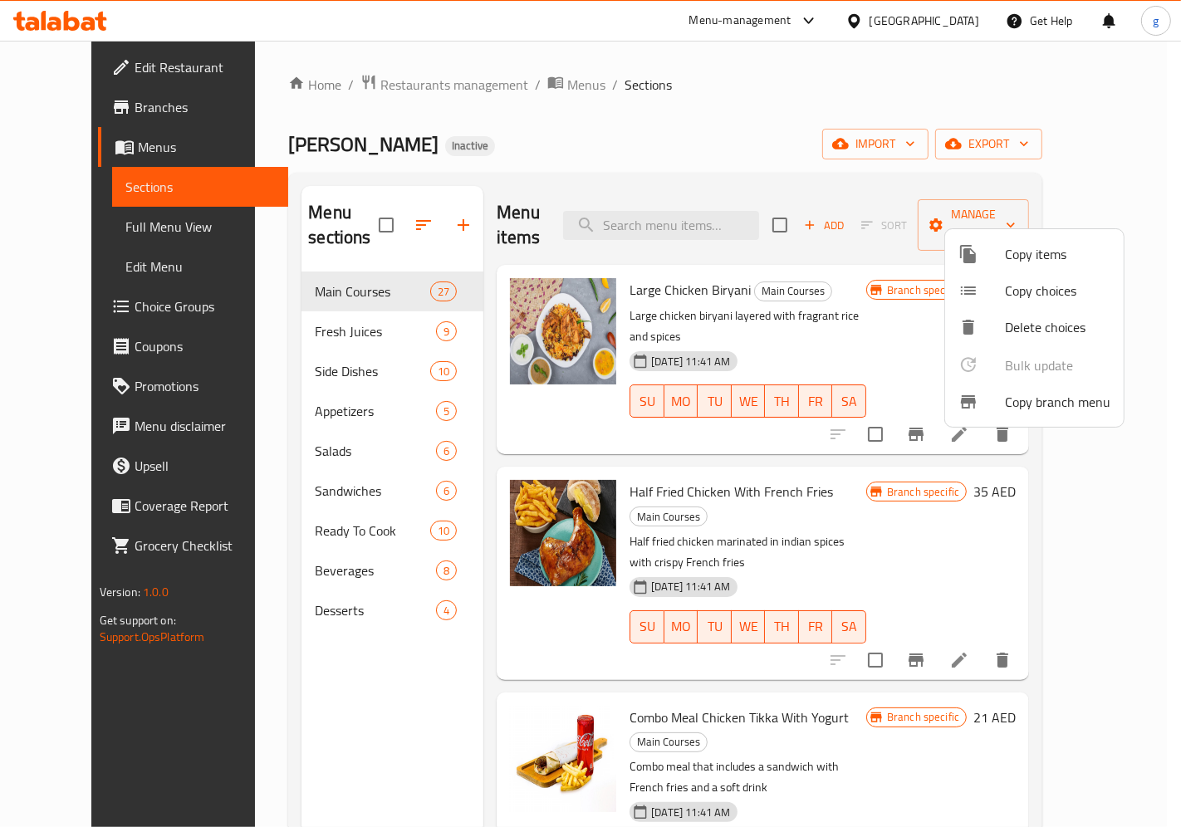
click at [849, 129] on div at bounding box center [590, 413] width 1181 height 827
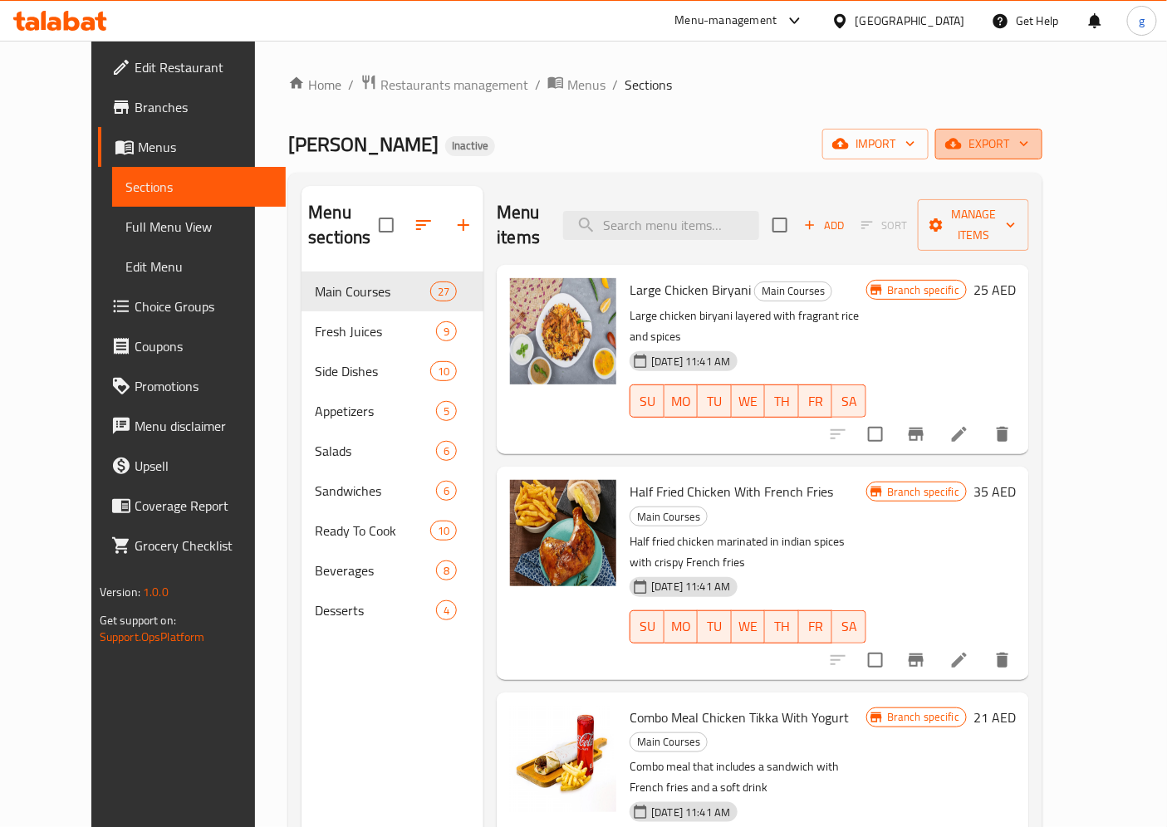
click at [1029, 153] on span "export" at bounding box center [989, 144] width 81 height 21
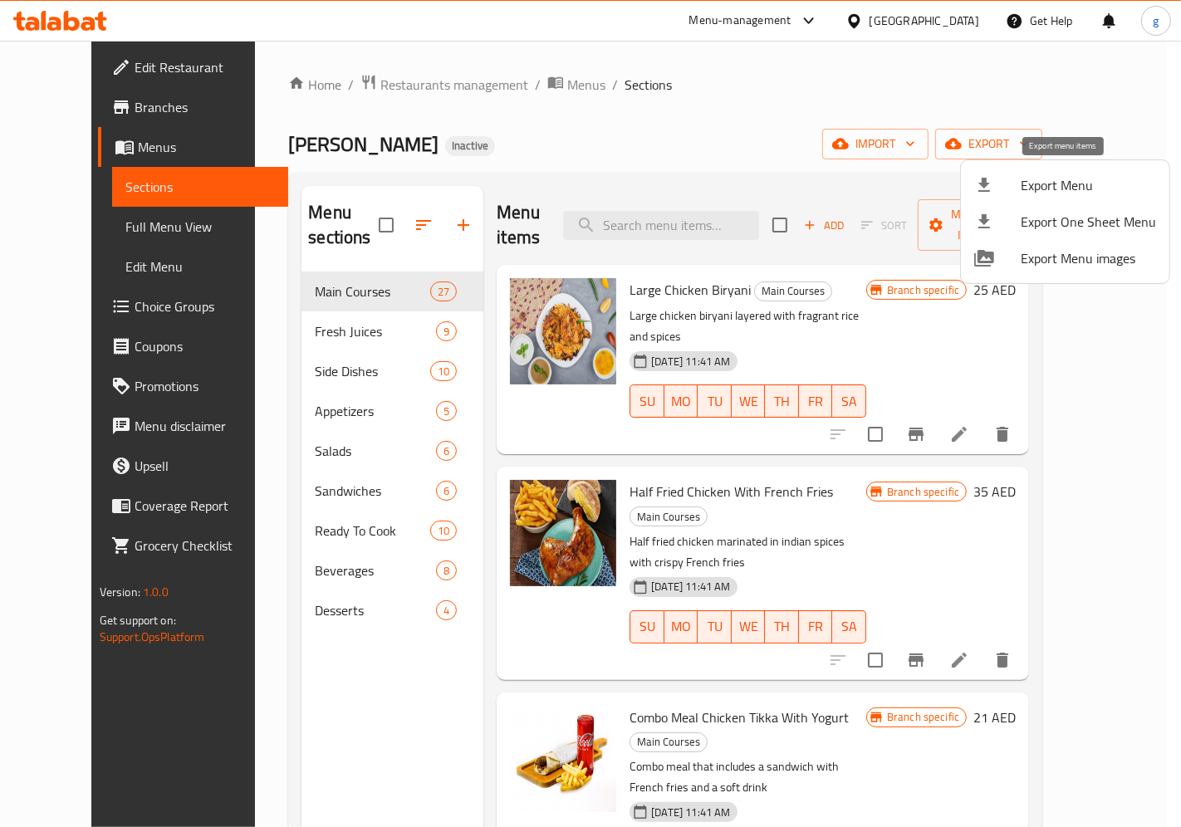
click at [1082, 188] on span "Export Menu" at bounding box center [1088, 185] width 135 height 20
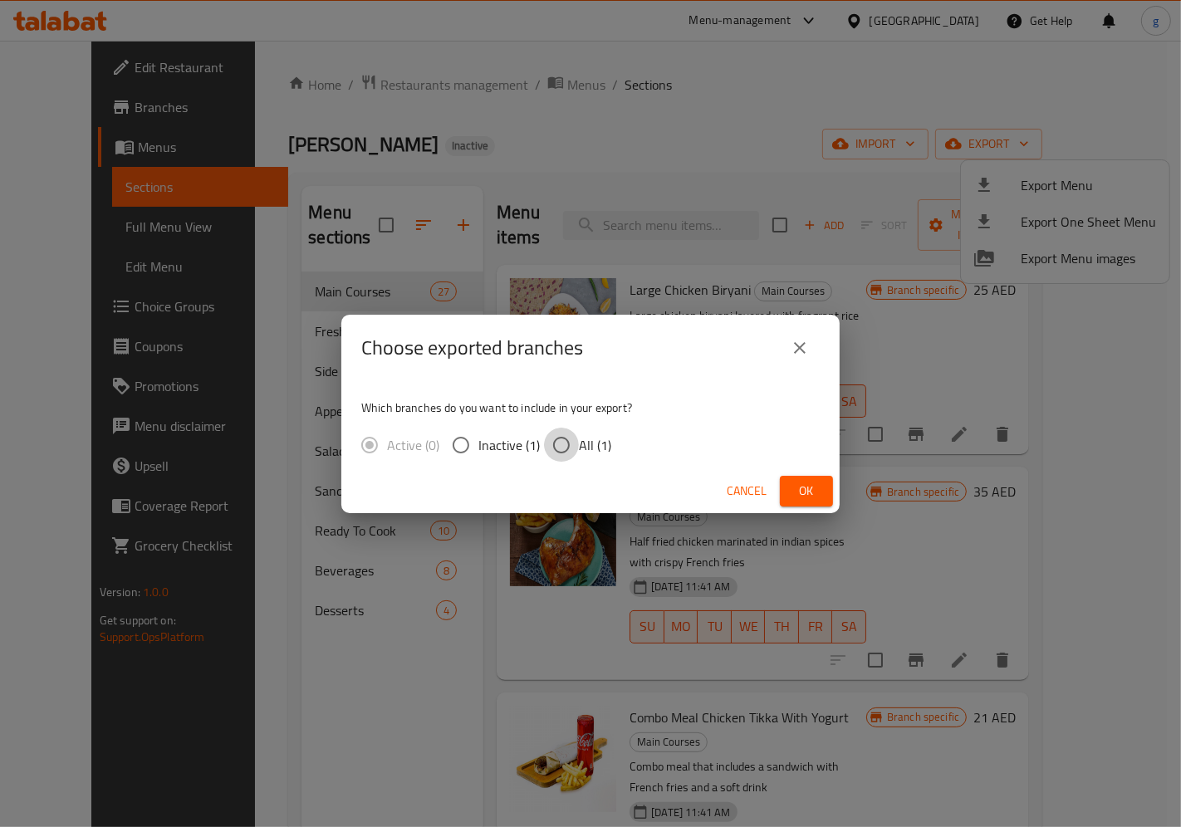
click at [569, 433] on input "All (1)" at bounding box center [561, 445] width 35 height 35
radio input "true"
click at [789, 482] on button "Ok" at bounding box center [806, 491] width 53 height 31
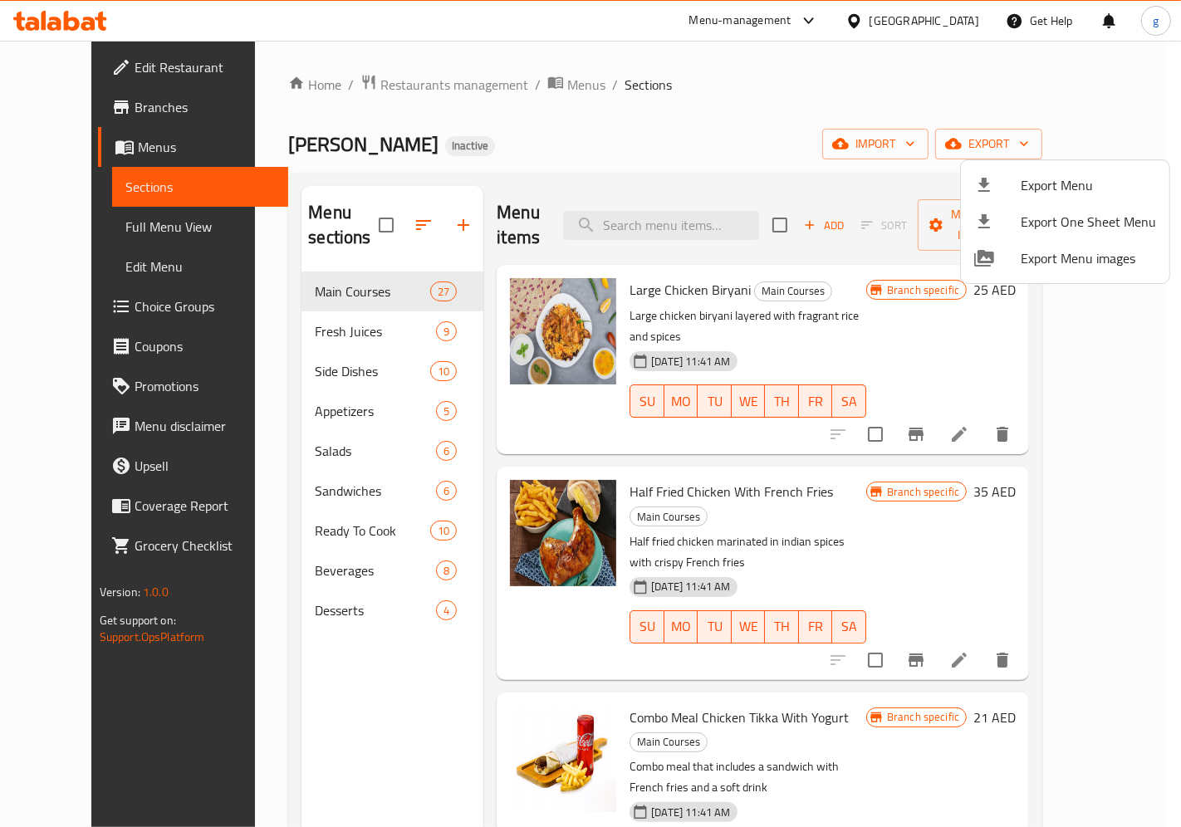
click at [115, 109] on div at bounding box center [590, 413] width 1181 height 827
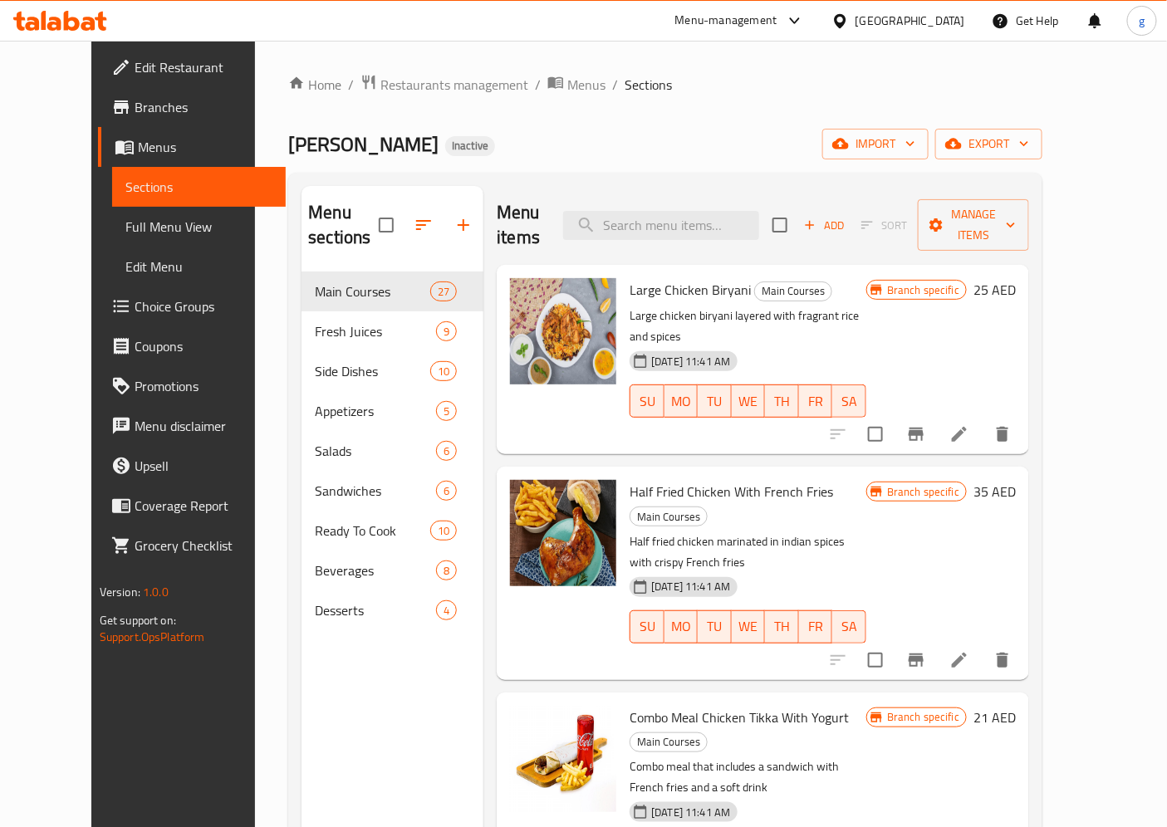
click at [135, 109] on span "Branches" at bounding box center [204, 107] width 139 height 20
